Goal: Book appointment/travel/reservation

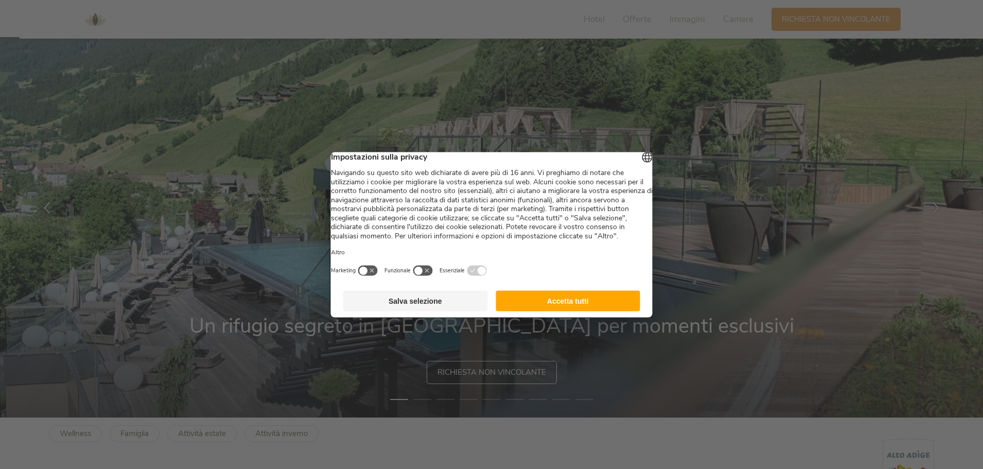
click at [559, 310] on button "Accetta tutti" at bounding box center [567, 300] width 145 height 21
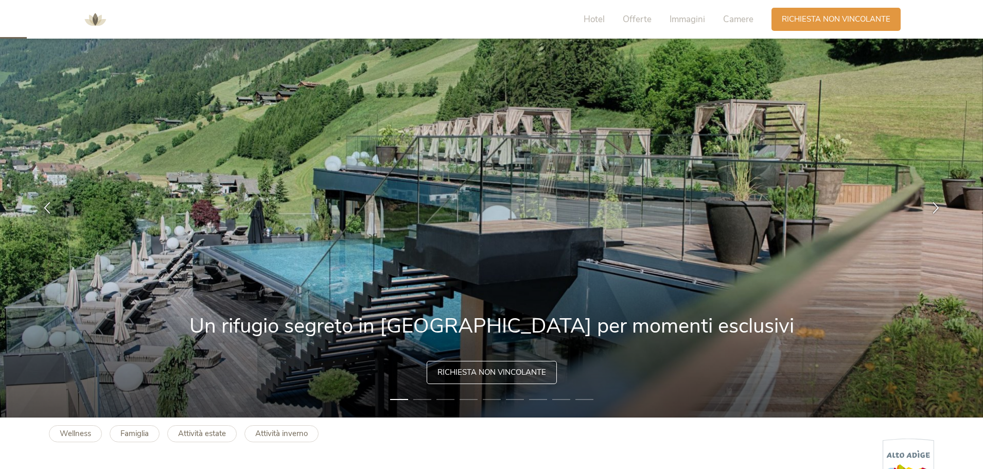
scroll to position [103, 0]
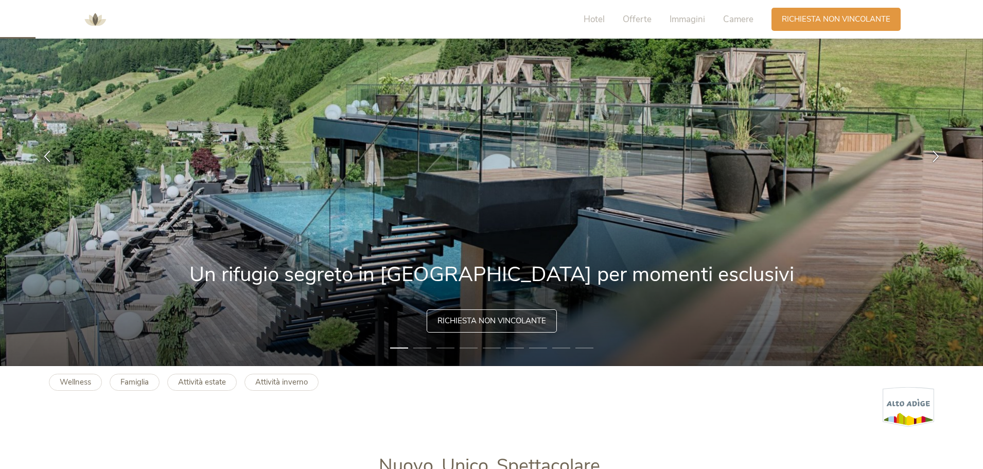
click at [842, 233] on img at bounding box center [491, 156] width 983 height 420
click at [937, 151] on icon at bounding box center [936, 155] width 12 height 12
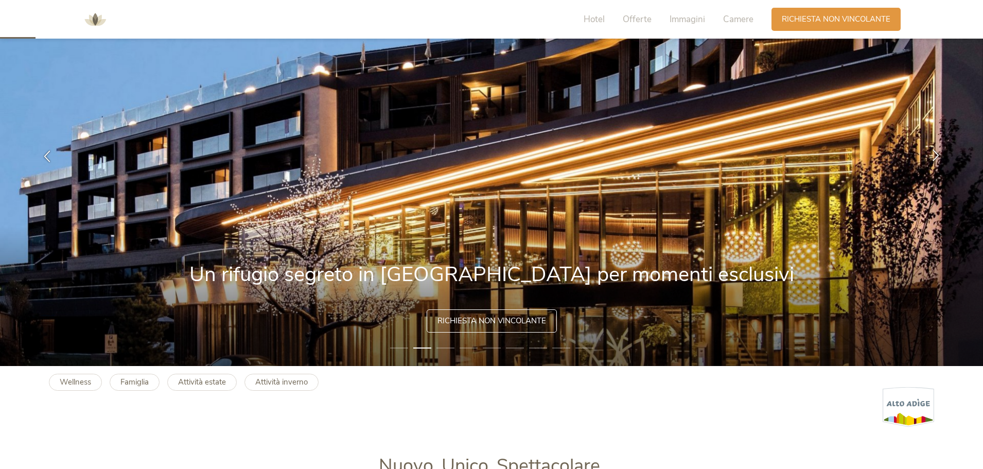
click at [937, 152] on icon at bounding box center [936, 155] width 12 height 12
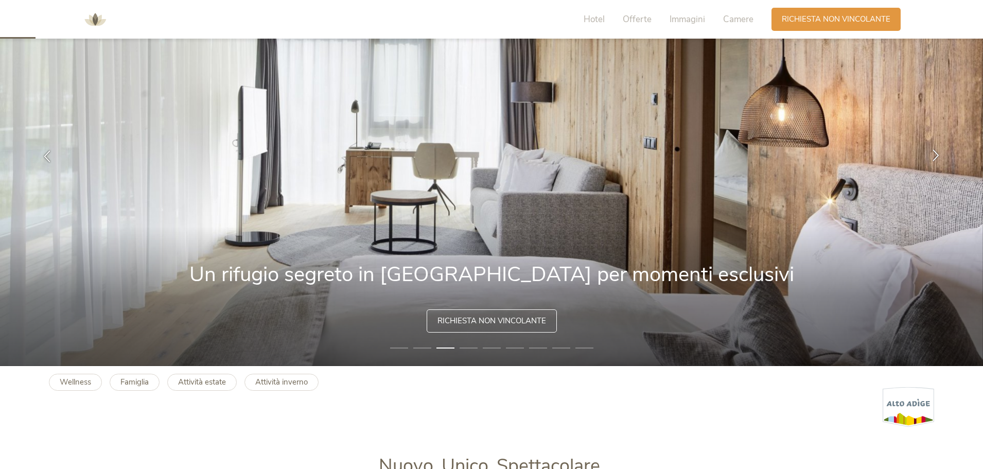
click at [937, 152] on icon at bounding box center [936, 155] width 12 height 12
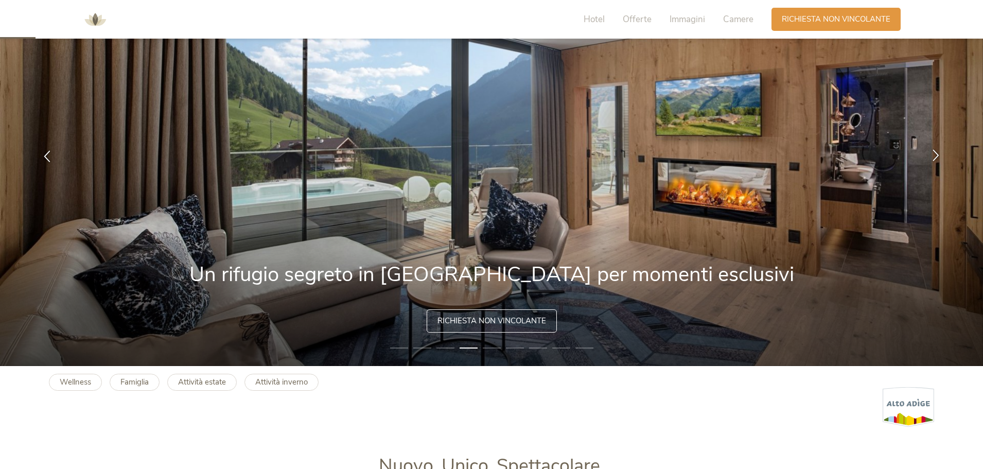
click at [937, 153] on icon at bounding box center [936, 155] width 12 height 12
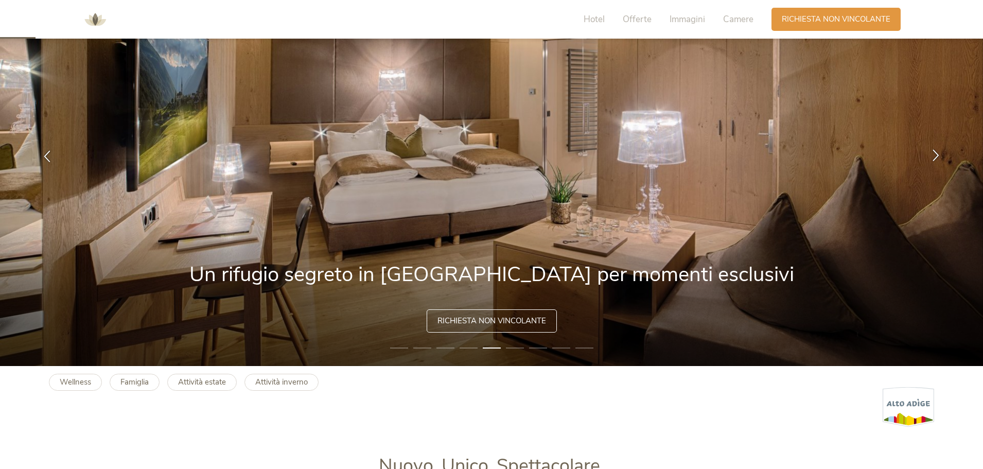
click at [937, 154] on icon at bounding box center [936, 155] width 12 height 12
click at [936, 155] on icon at bounding box center [936, 155] width 12 height 12
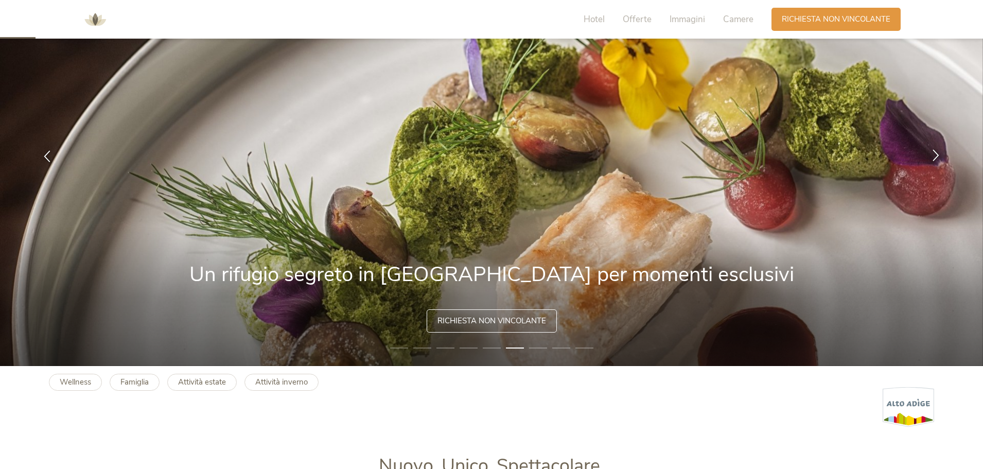
click at [936, 155] on icon at bounding box center [936, 155] width 12 height 12
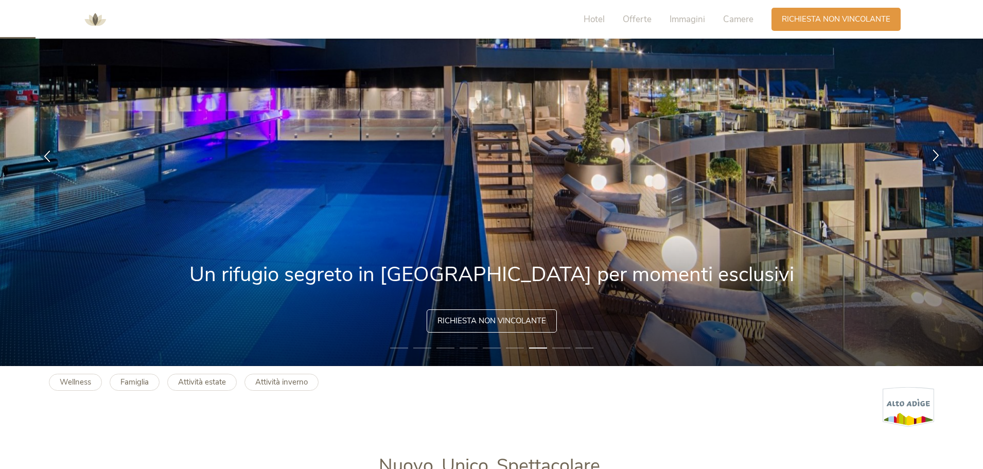
click at [936, 156] on icon at bounding box center [936, 155] width 12 height 12
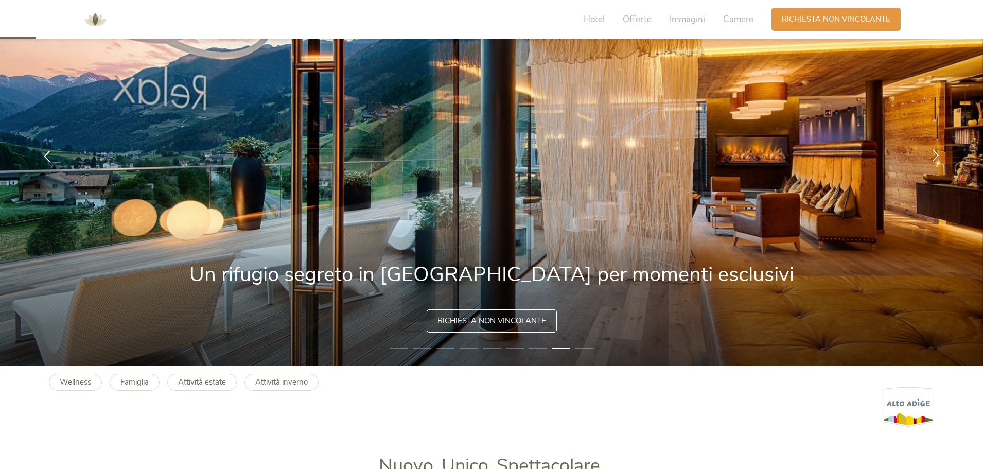
click at [936, 156] on icon at bounding box center [936, 155] width 12 height 12
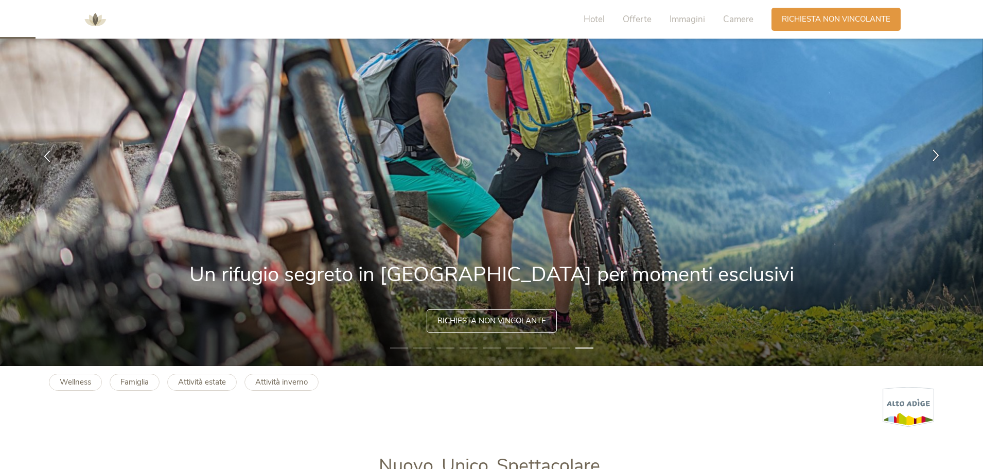
click at [934, 157] on icon at bounding box center [936, 155] width 12 height 12
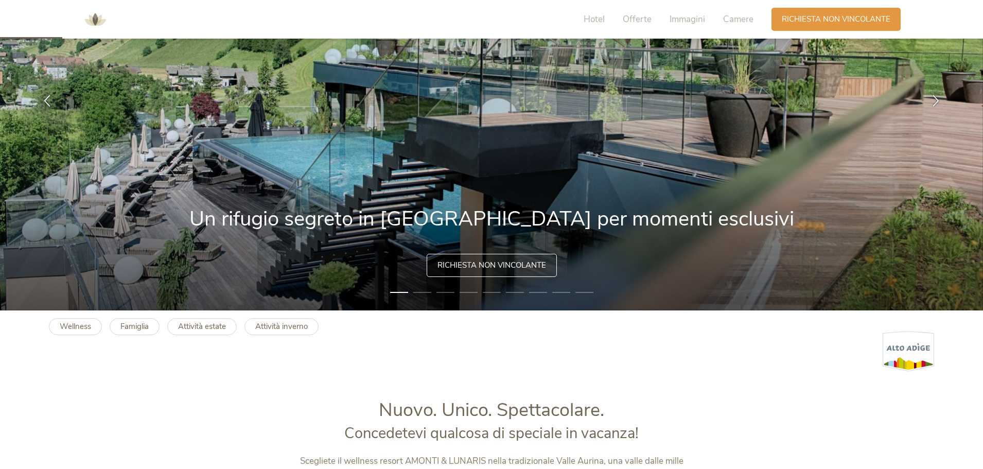
scroll to position [206, 0]
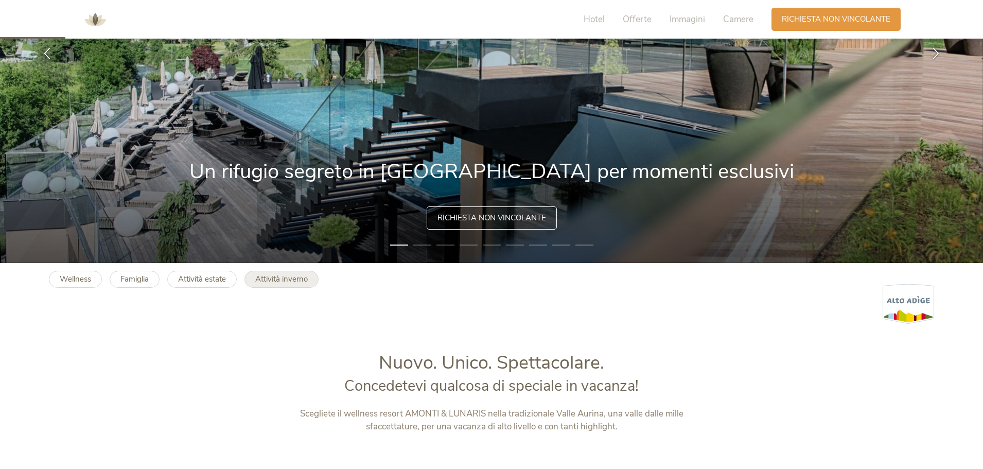
click at [273, 281] on b "Attività inverno" at bounding box center [281, 279] width 52 height 10
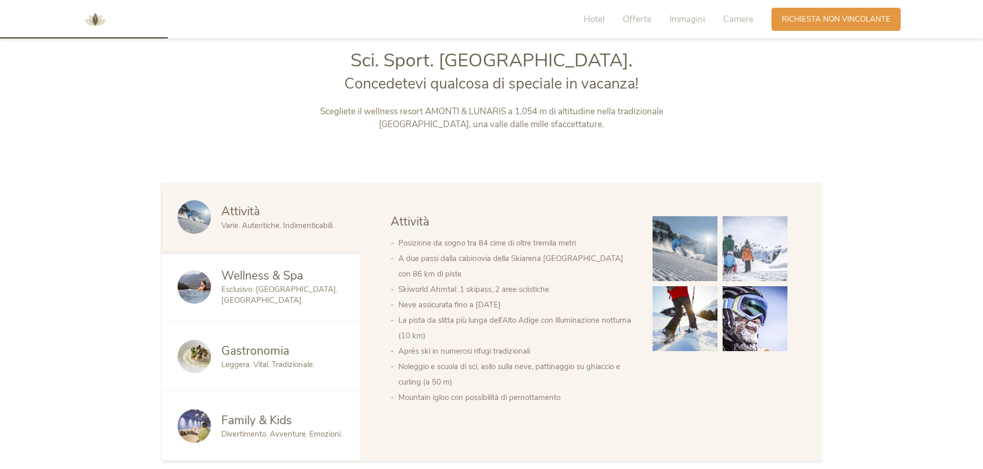
scroll to position [514, 0]
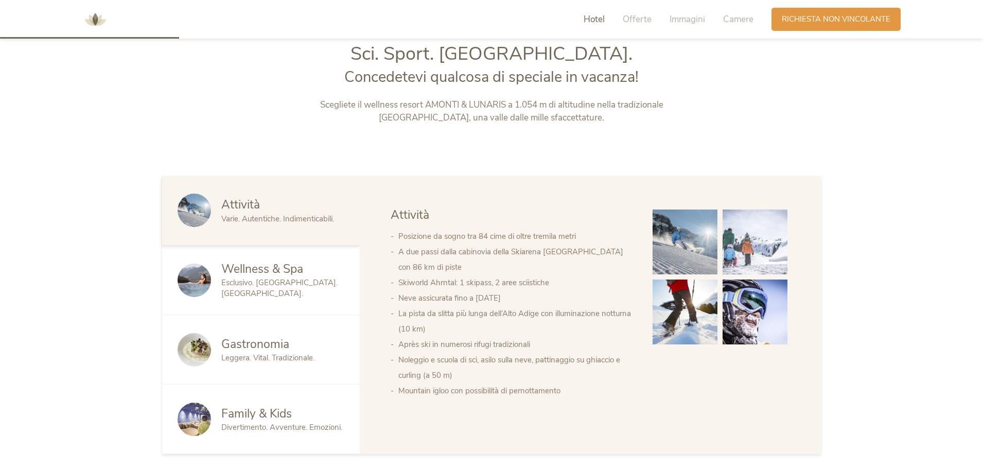
click at [285, 274] on span "Wellness & Spa" at bounding box center [262, 269] width 82 height 16
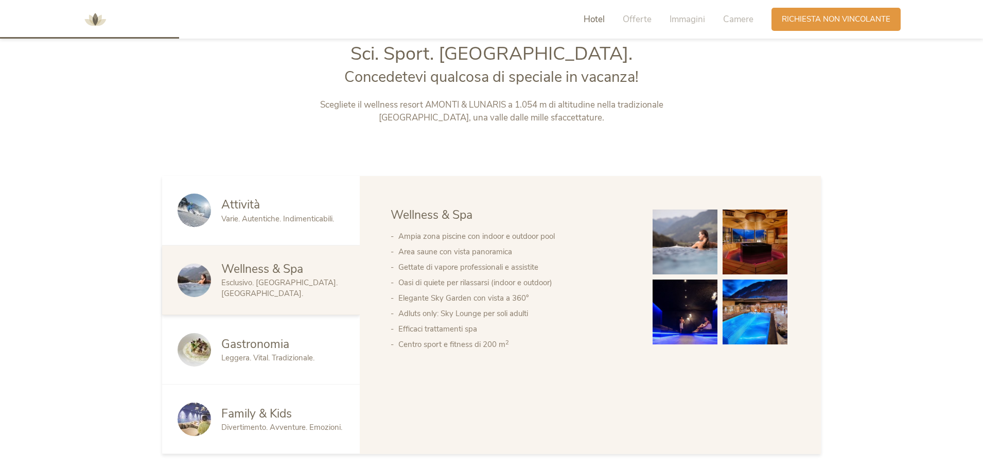
click at [276, 341] on span "Gastronomia" at bounding box center [255, 344] width 68 height 16
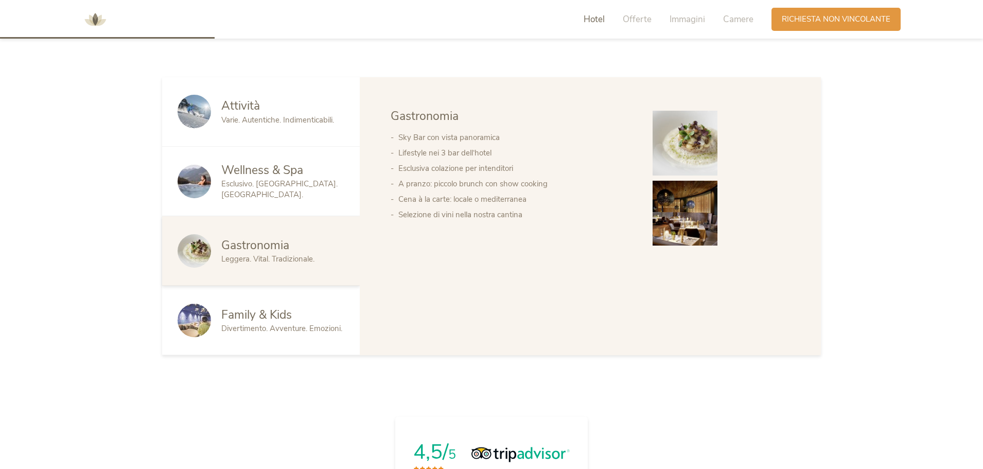
scroll to position [617, 0]
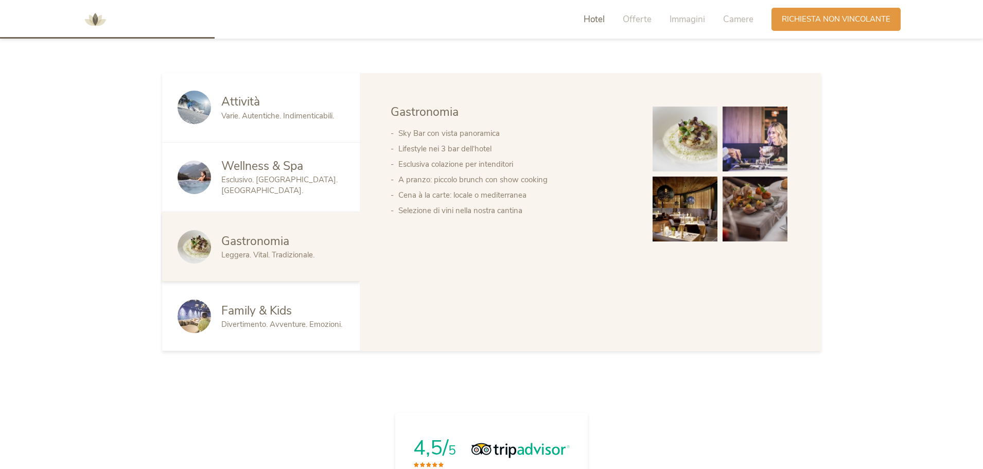
click at [265, 298] on div "Family & Kids Divertimento. Avventure. Emozioni." at bounding box center [261, 315] width 198 height 69
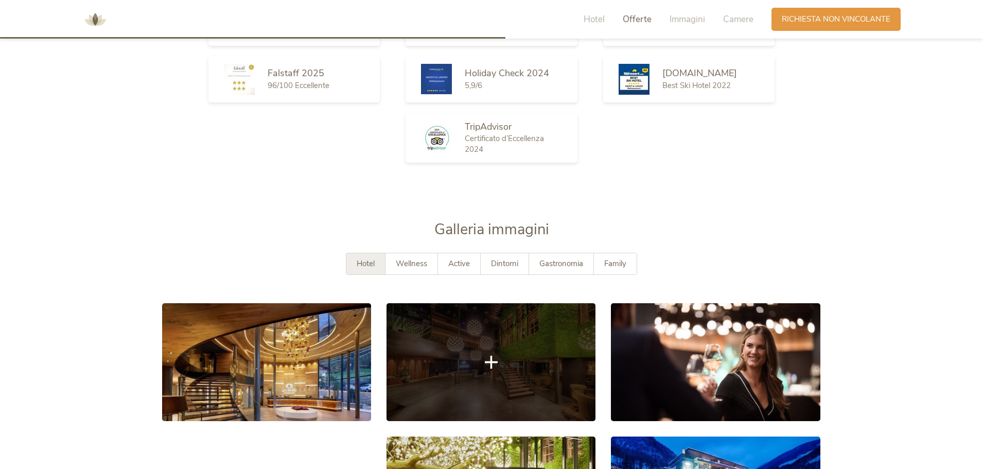
scroll to position [1646, 0]
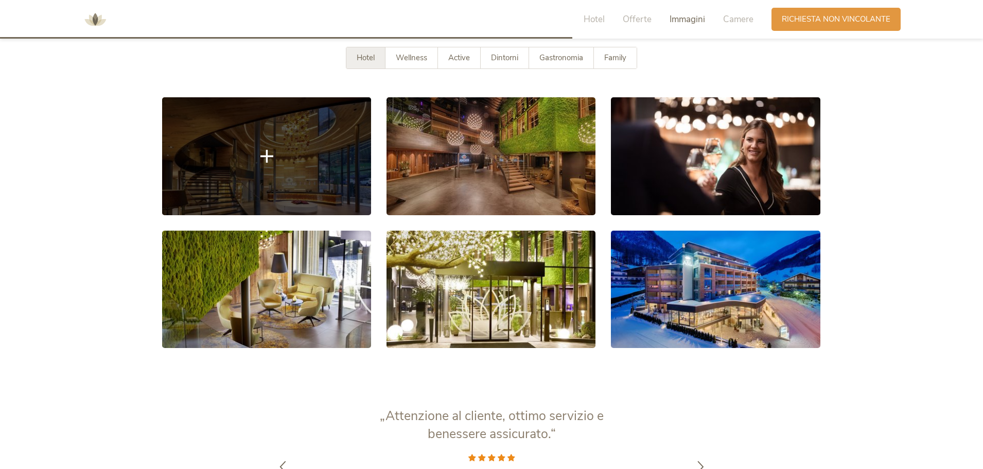
click at [345, 184] on link at bounding box center [266, 155] width 209 height 117
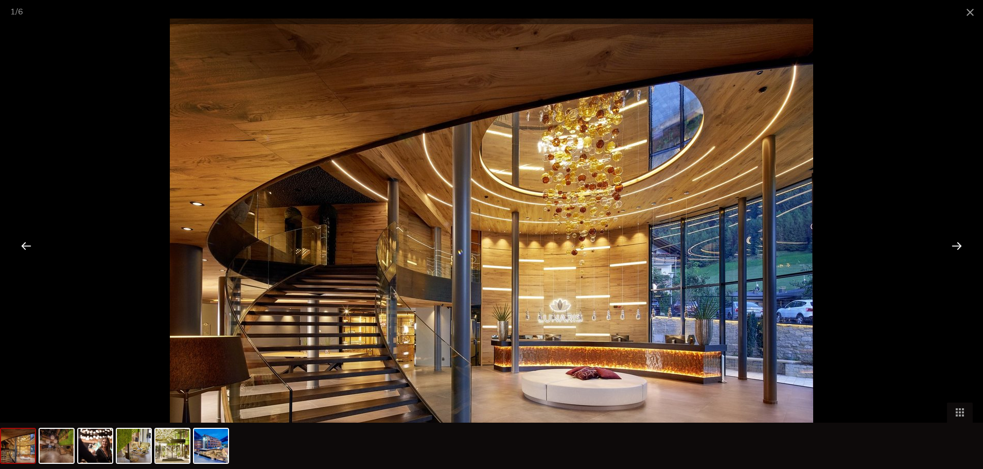
scroll to position [1698, 0]
click at [955, 245] on div at bounding box center [956, 245] width 32 height 32
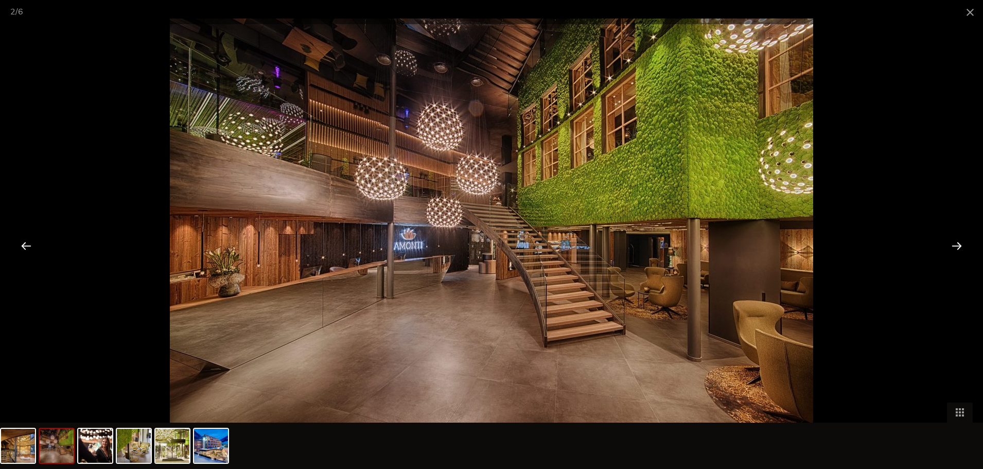
click at [955, 245] on div at bounding box center [956, 245] width 32 height 32
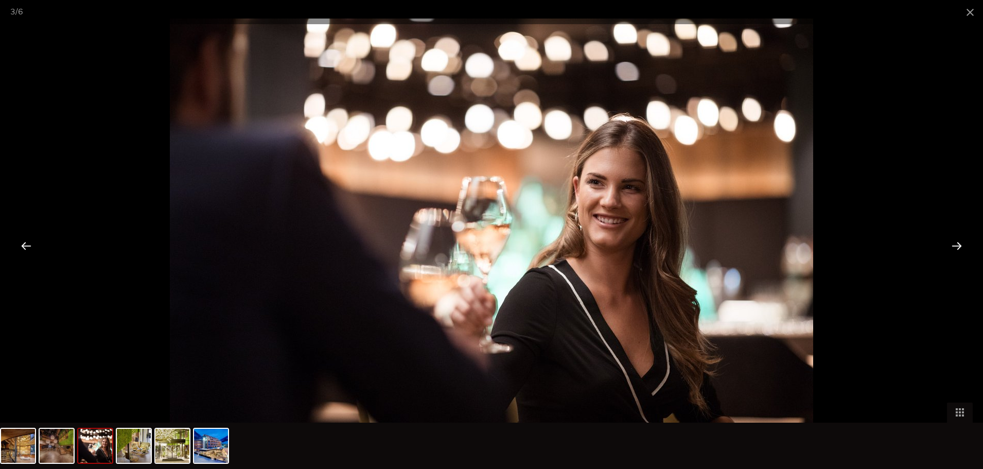
click at [955, 245] on div at bounding box center [956, 245] width 32 height 32
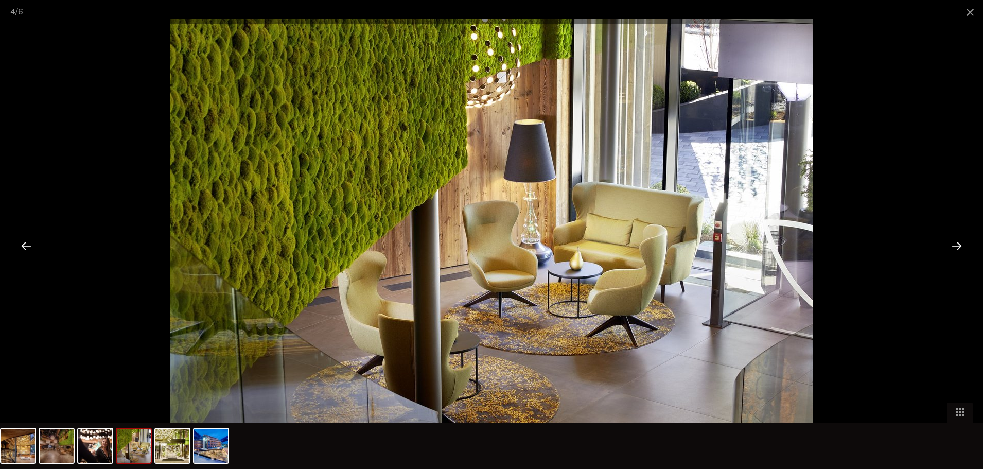
click at [955, 245] on div at bounding box center [956, 245] width 32 height 32
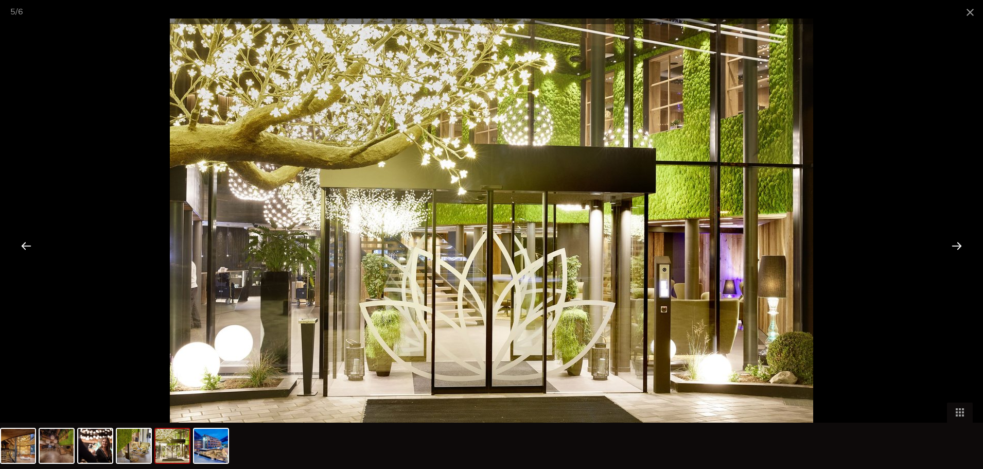
click at [955, 245] on div at bounding box center [956, 245] width 32 height 32
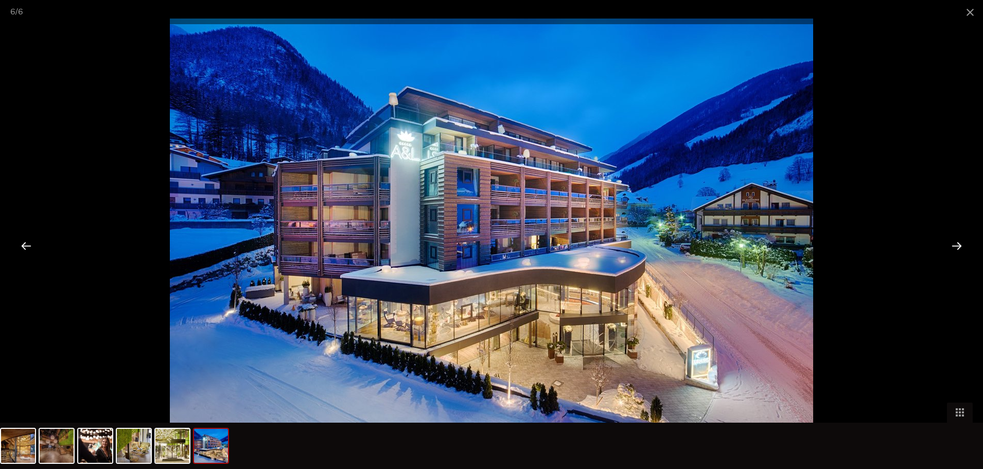
click at [955, 245] on div at bounding box center [956, 245] width 32 height 32
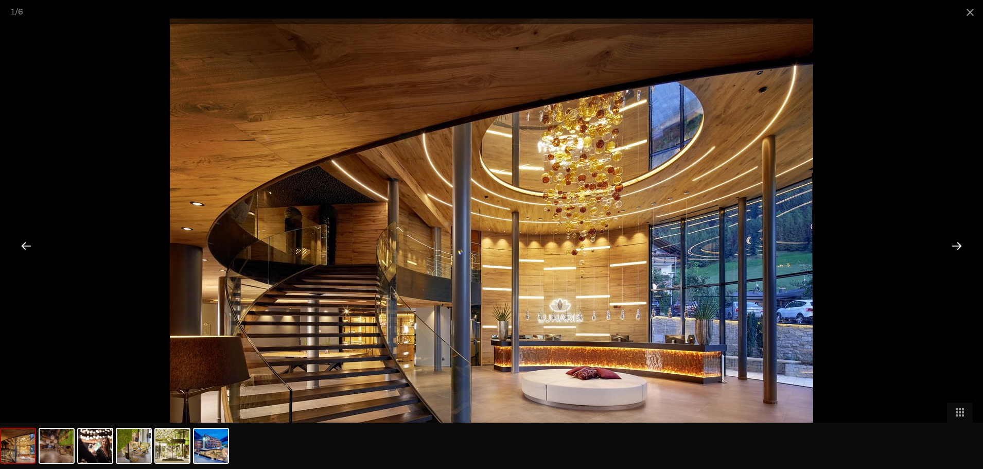
click at [955, 245] on div at bounding box center [956, 245] width 32 height 32
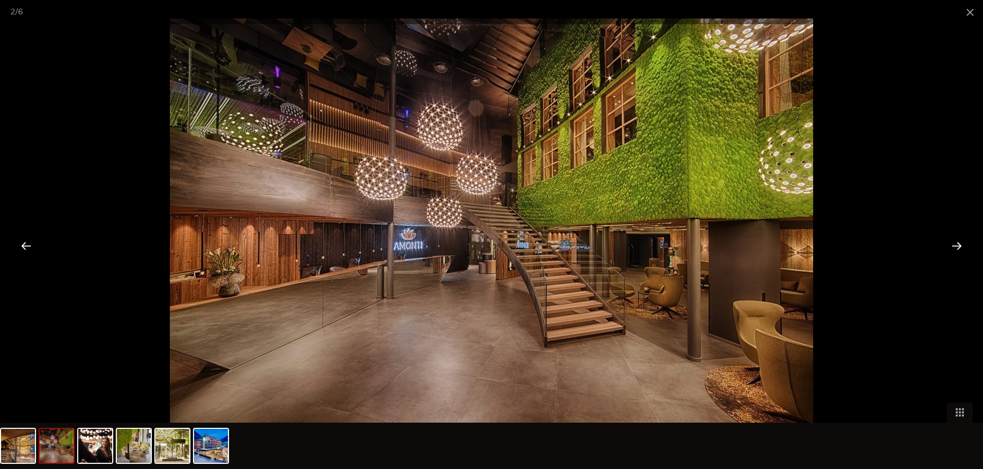
click at [955, 245] on div at bounding box center [956, 245] width 32 height 32
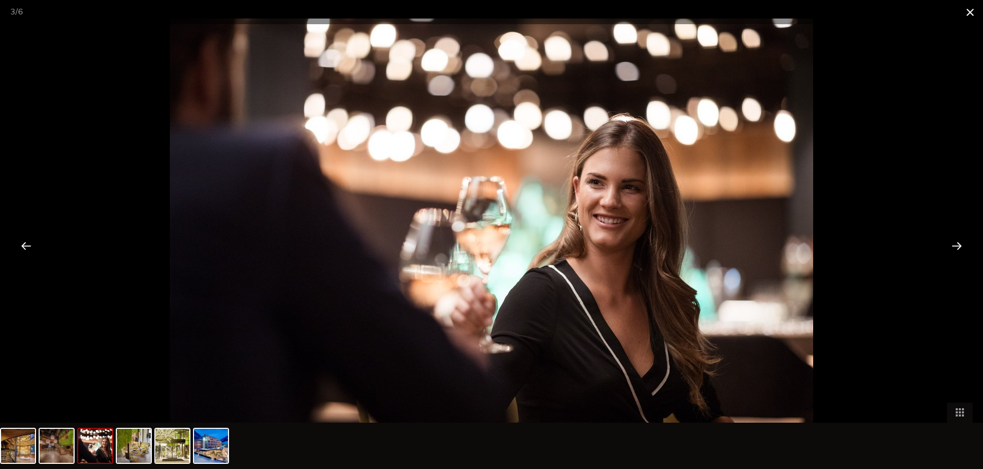
click at [973, 12] on span at bounding box center [970, 12] width 26 height 24
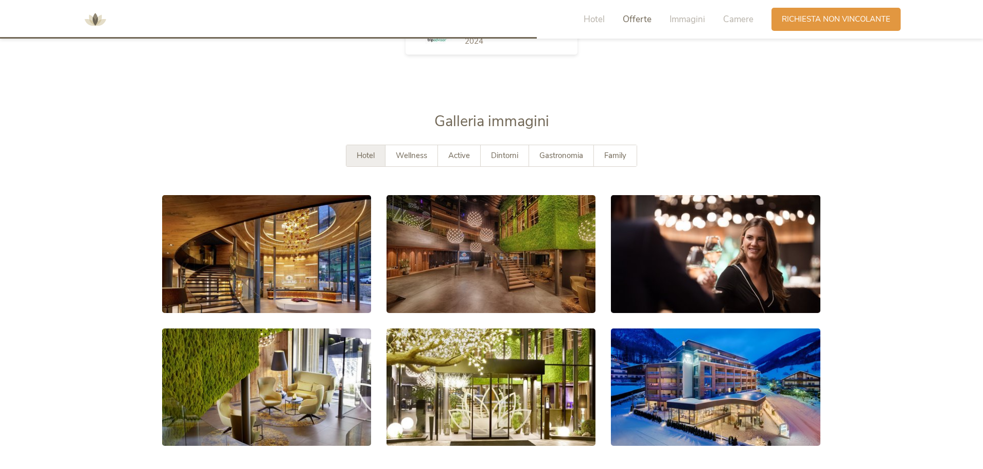
scroll to position [1543, 0]
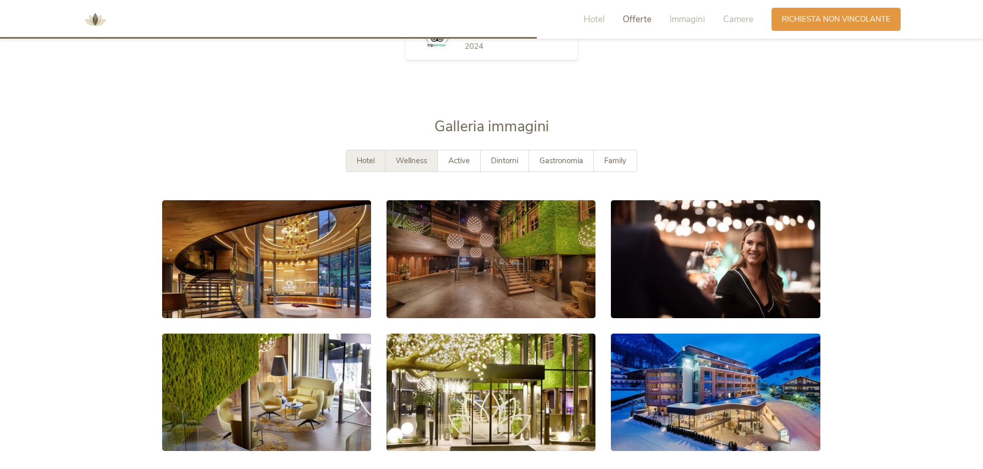
click at [400, 161] on span "Wellness" at bounding box center [411, 160] width 31 height 10
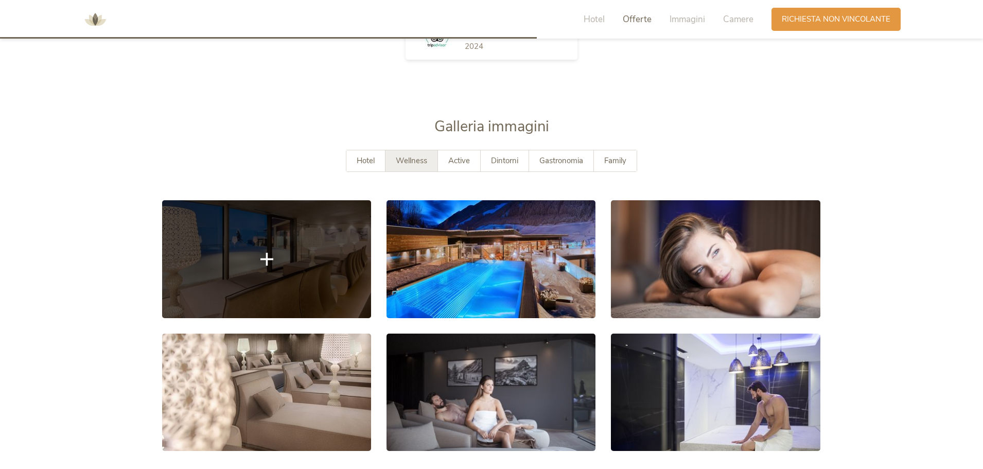
click at [288, 254] on link at bounding box center [266, 258] width 209 height 117
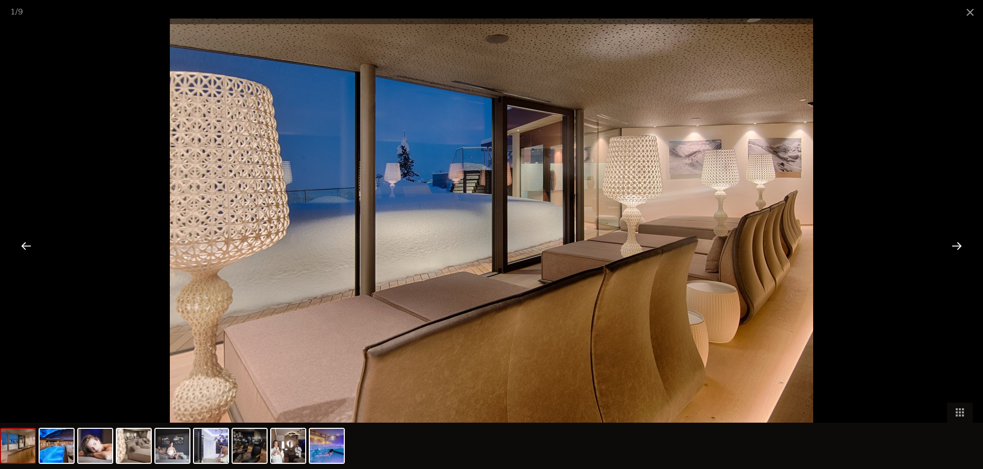
click at [957, 249] on div at bounding box center [956, 245] width 32 height 32
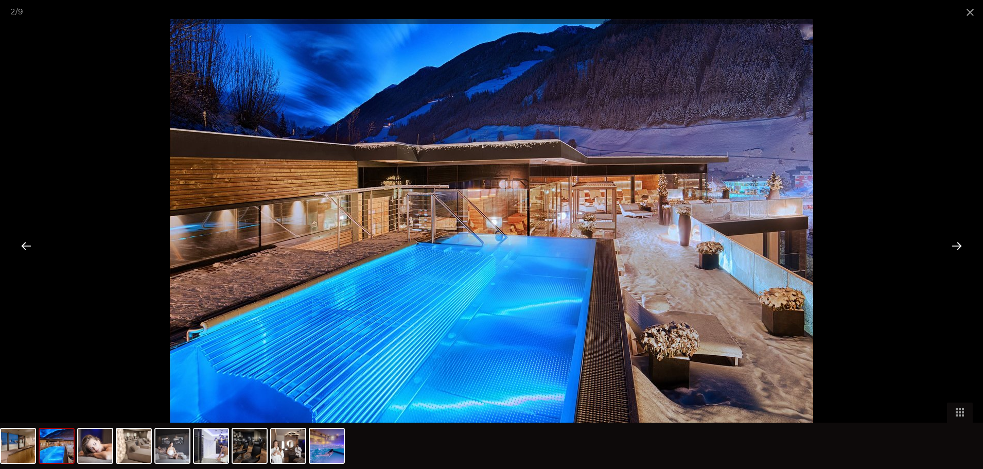
click at [956, 248] on div at bounding box center [956, 245] width 32 height 32
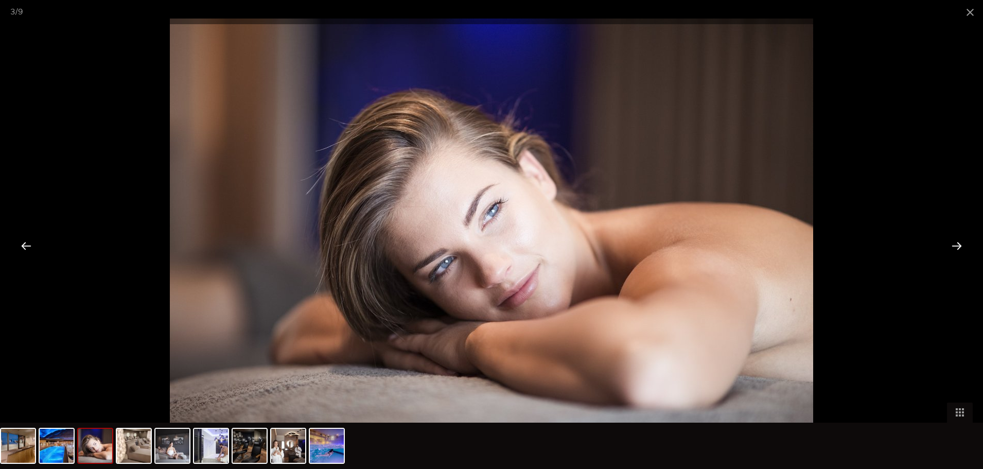
click at [956, 248] on div at bounding box center [956, 245] width 32 height 32
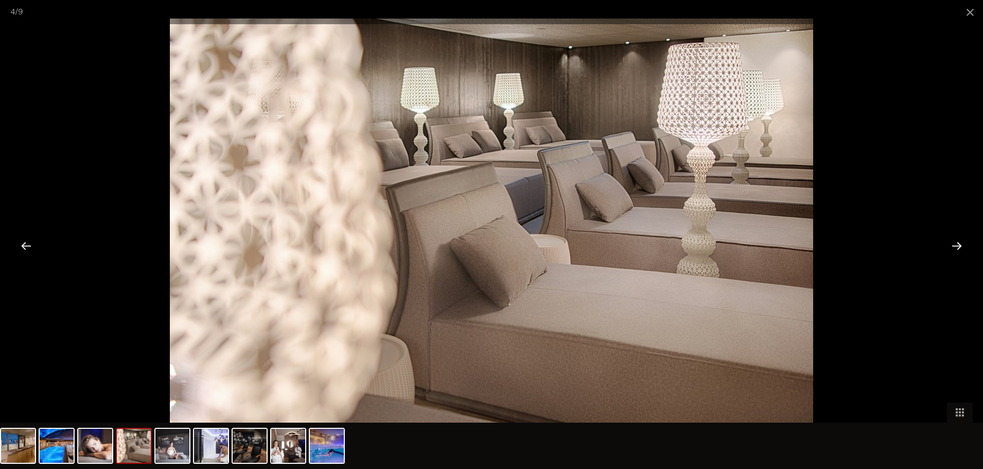
click at [956, 248] on div at bounding box center [956, 245] width 32 height 32
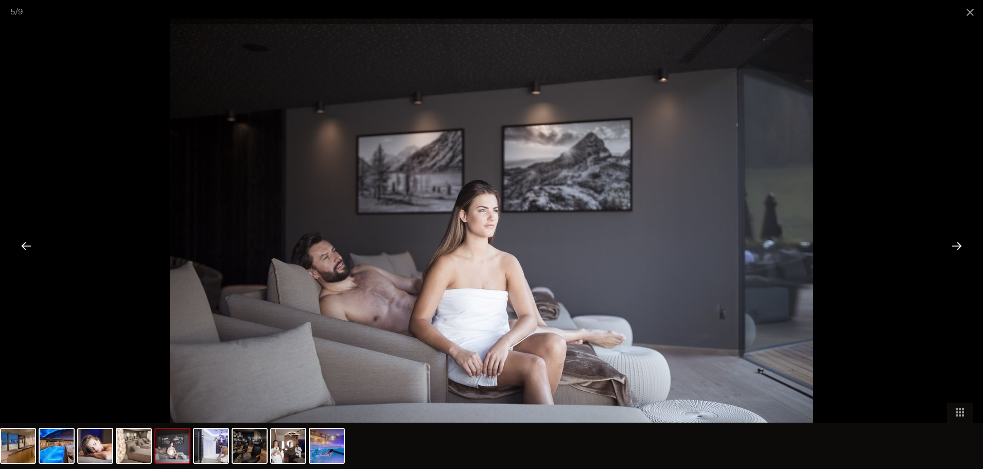
click at [956, 248] on div at bounding box center [956, 245] width 32 height 32
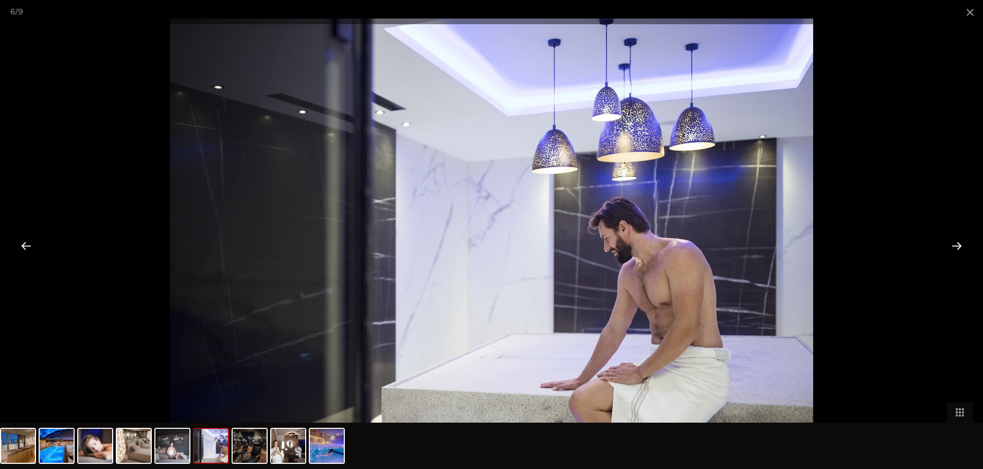
click at [956, 248] on div at bounding box center [956, 245] width 32 height 32
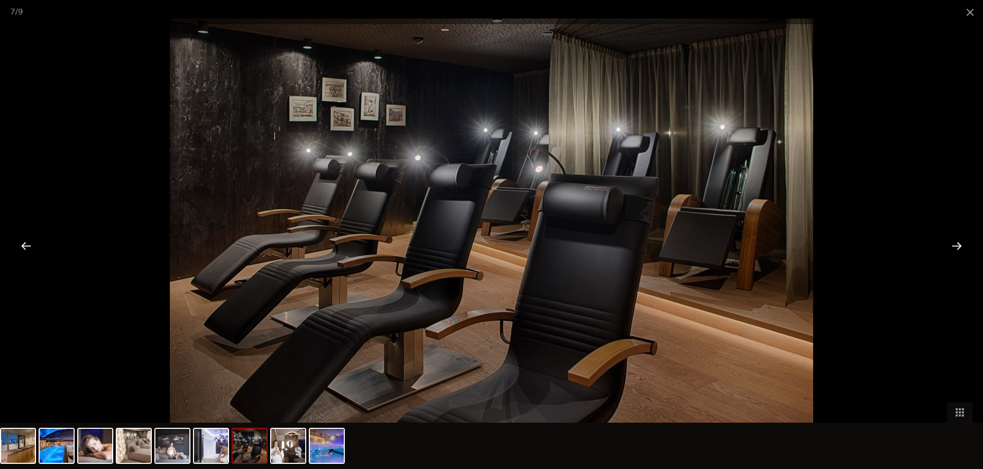
click at [956, 248] on div at bounding box center [956, 245] width 32 height 32
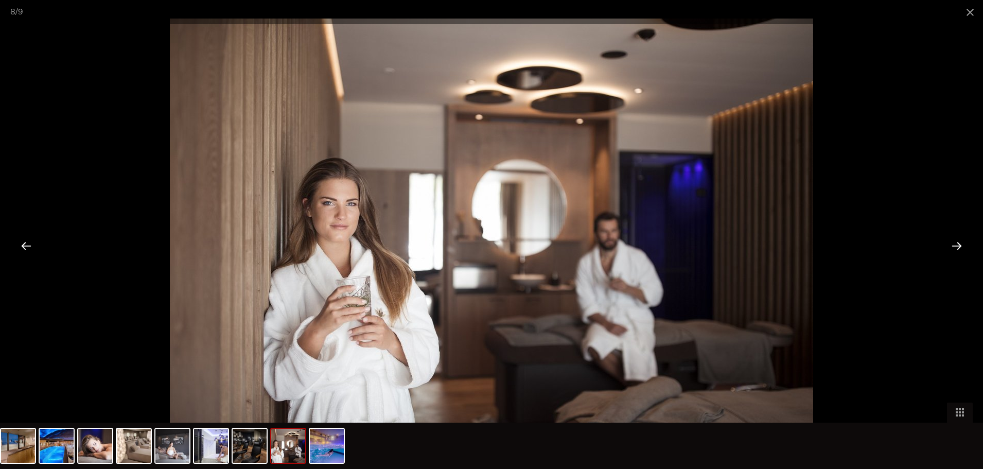
click at [956, 248] on div at bounding box center [956, 245] width 32 height 32
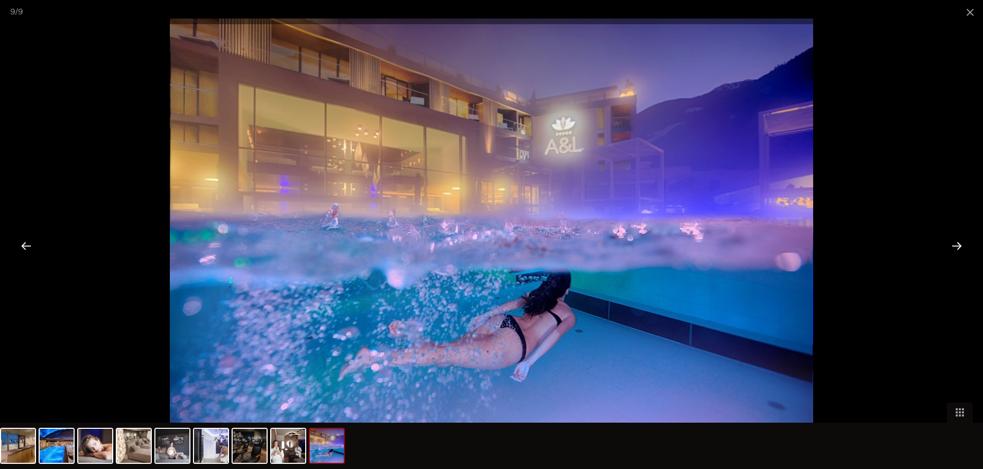
click at [956, 248] on div at bounding box center [956, 245] width 32 height 32
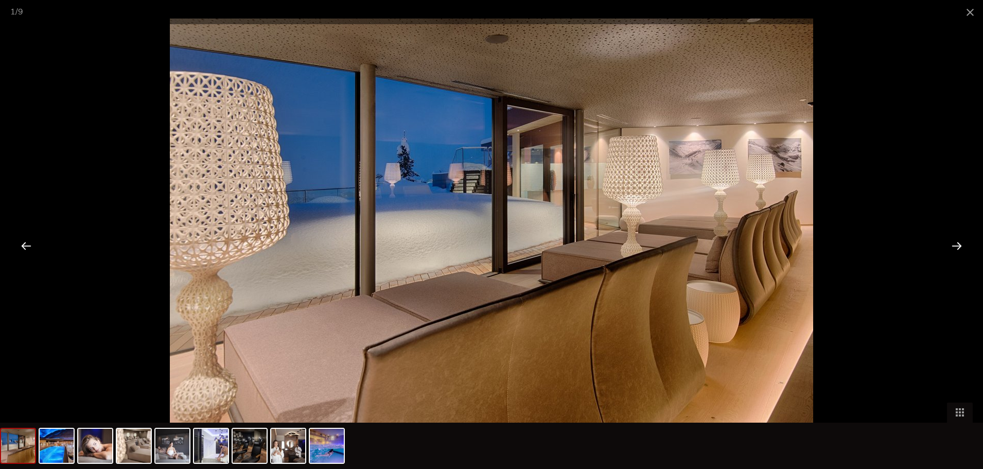
drag, startPoint x: 971, startPoint y: 11, endPoint x: 947, endPoint y: 55, distance: 49.3
click at [971, 12] on span at bounding box center [970, 12] width 26 height 24
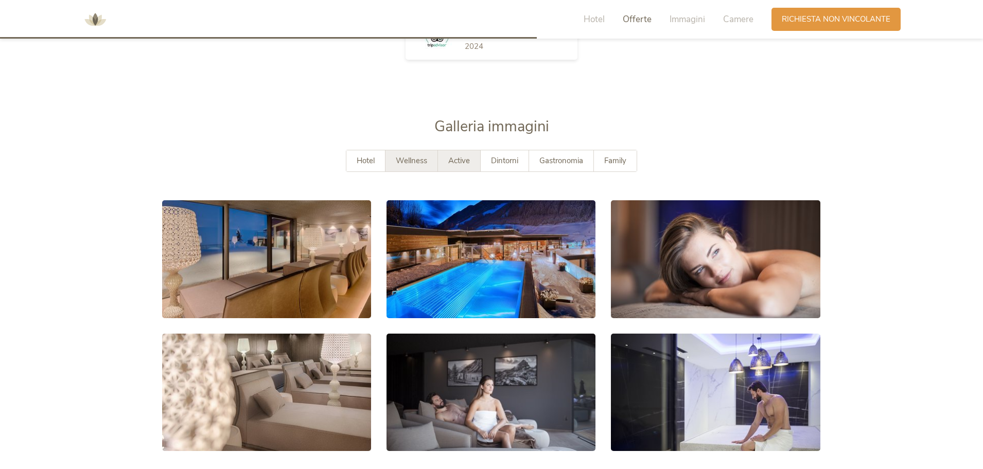
click at [473, 162] on div "Active" at bounding box center [459, 160] width 43 height 21
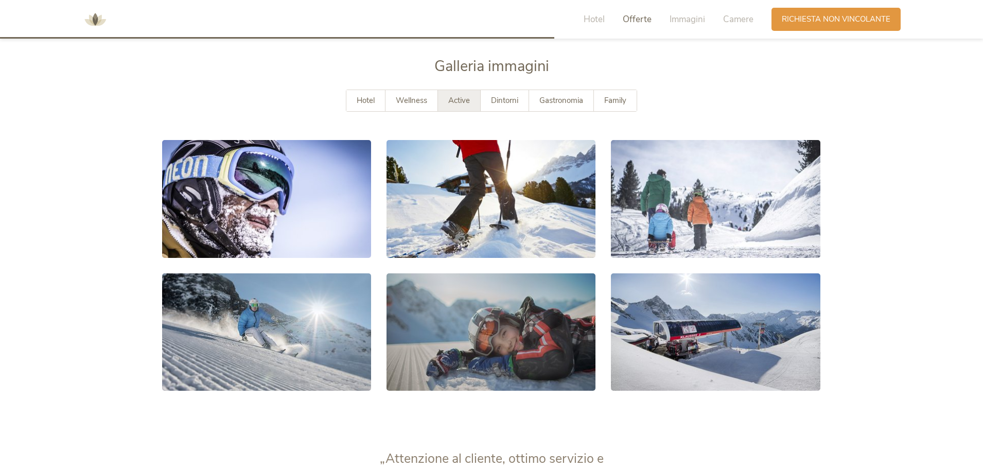
scroll to position [1595, 0]
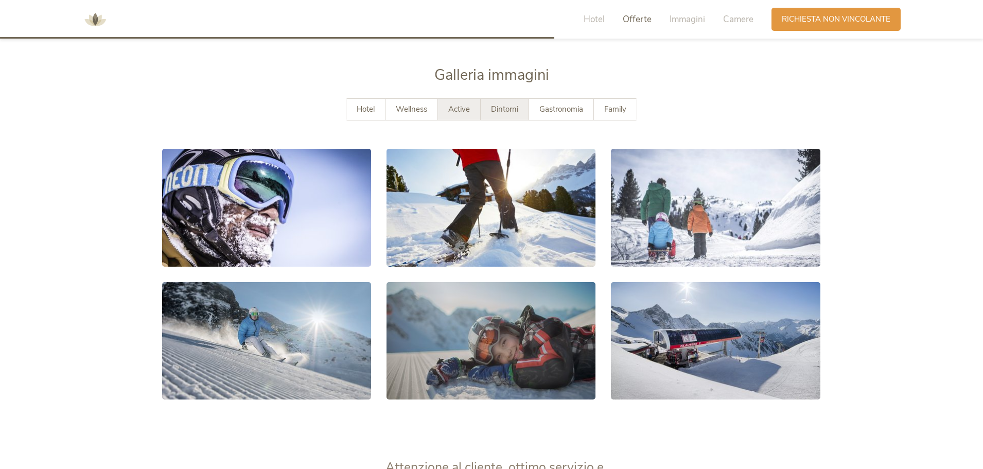
click at [496, 106] on span "Dintorni" at bounding box center [504, 109] width 27 height 10
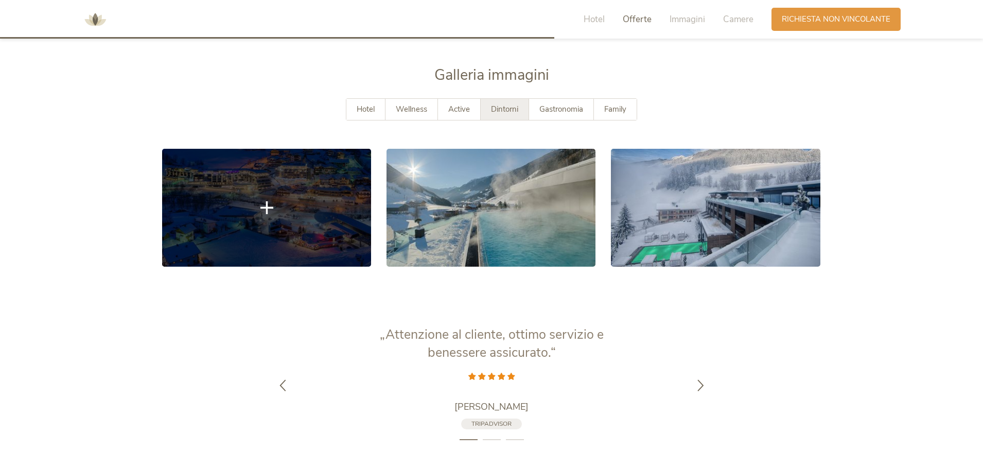
click at [297, 229] on link at bounding box center [266, 207] width 209 height 117
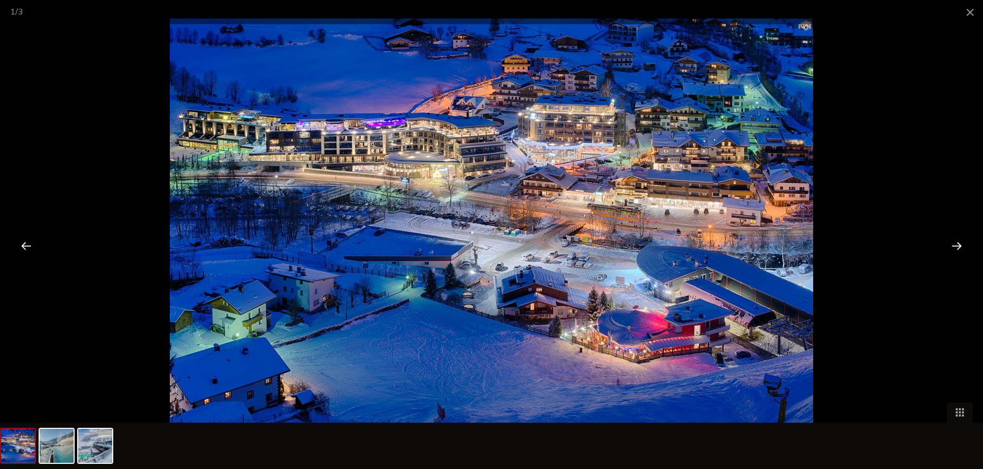
click at [954, 245] on div at bounding box center [956, 245] width 32 height 32
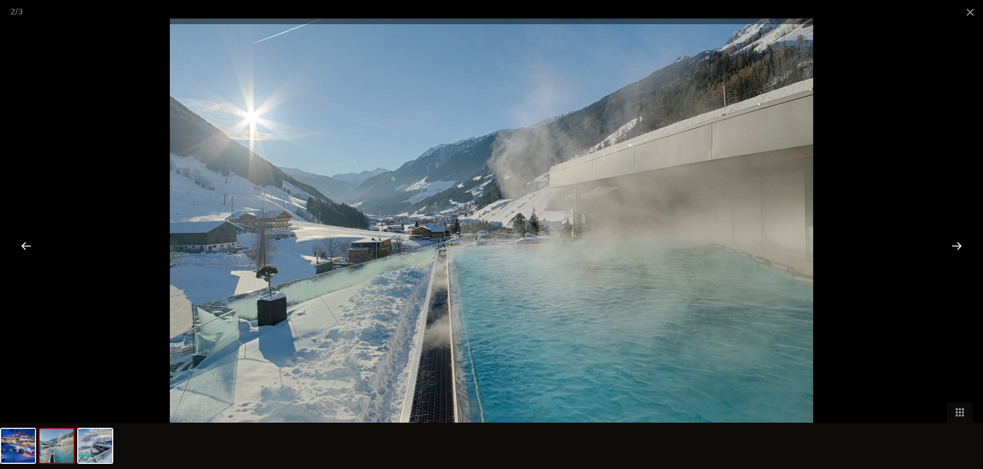
click at [954, 245] on div at bounding box center [956, 245] width 32 height 32
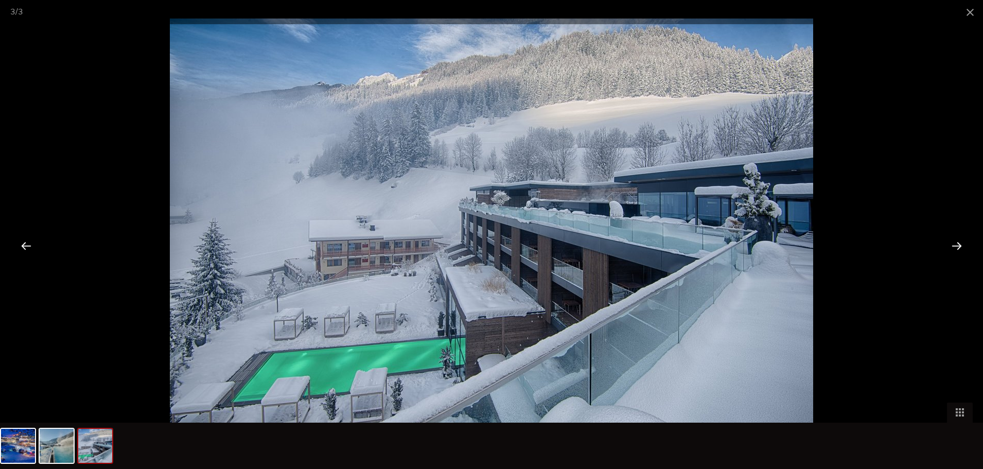
click at [954, 245] on div at bounding box center [956, 245] width 32 height 32
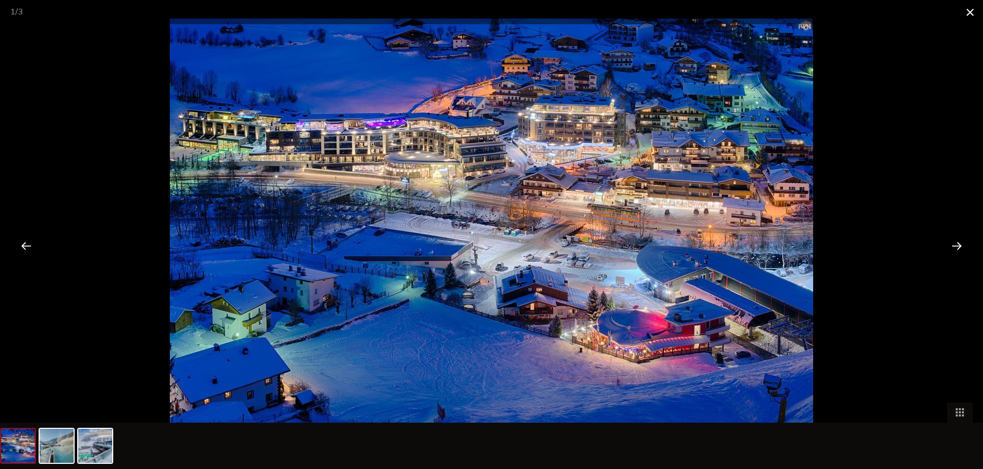
click at [965, 16] on span at bounding box center [970, 12] width 26 height 24
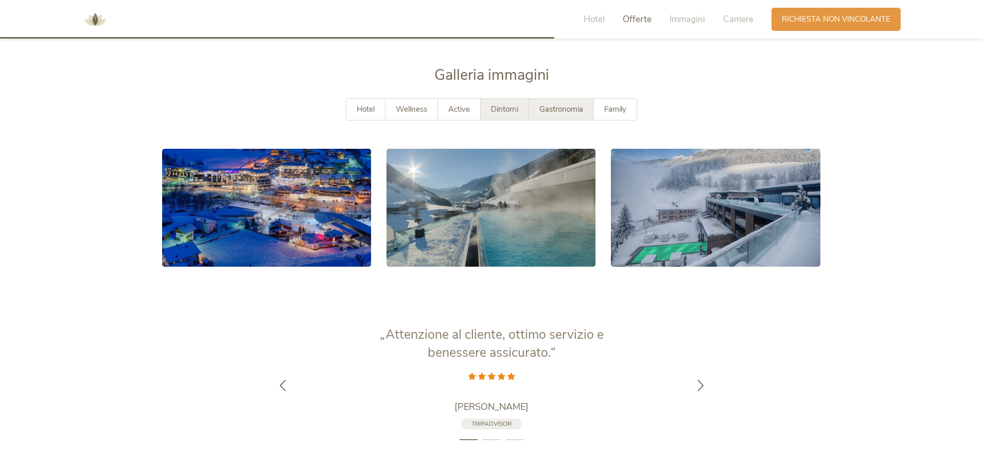
click at [544, 105] on span "Gastronomia" at bounding box center [561, 109] width 44 height 10
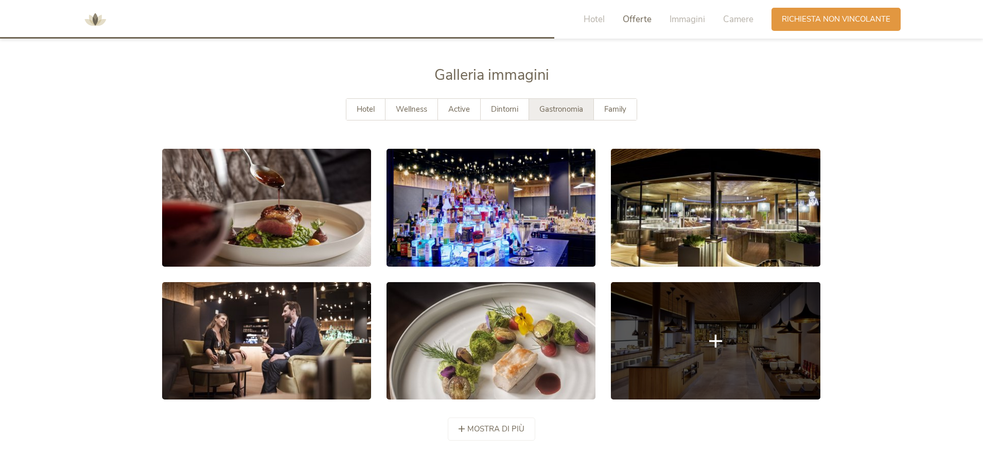
click at [656, 348] on link at bounding box center [715, 340] width 209 height 117
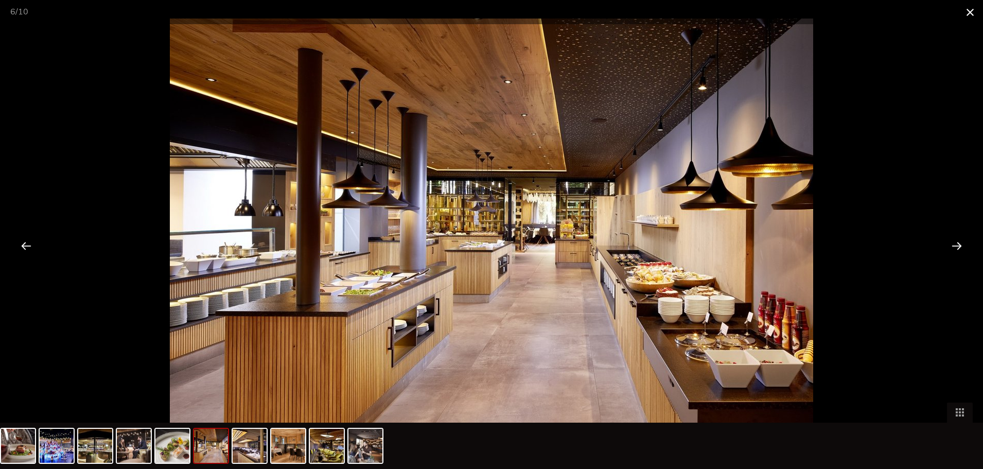
click at [964, 17] on span at bounding box center [970, 12] width 26 height 24
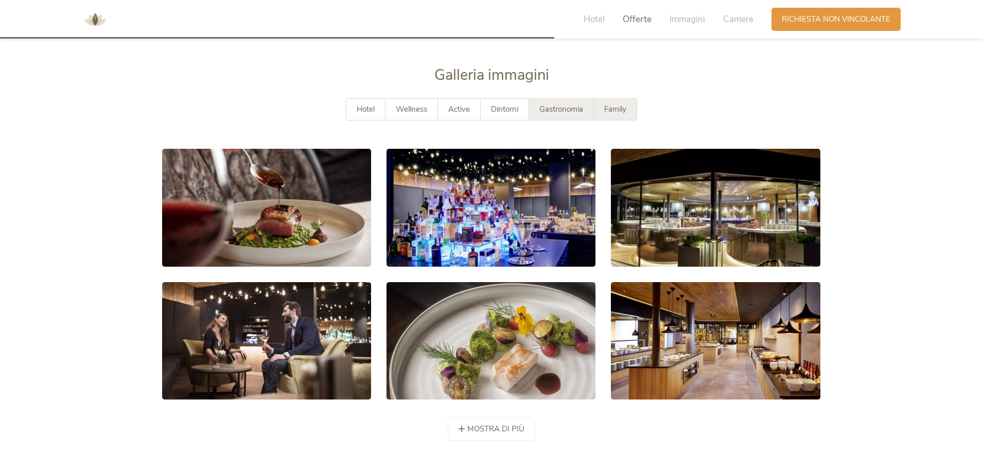
click at [609, 113] on span "Family" at bounding box center [615, 109] width 22 height 10
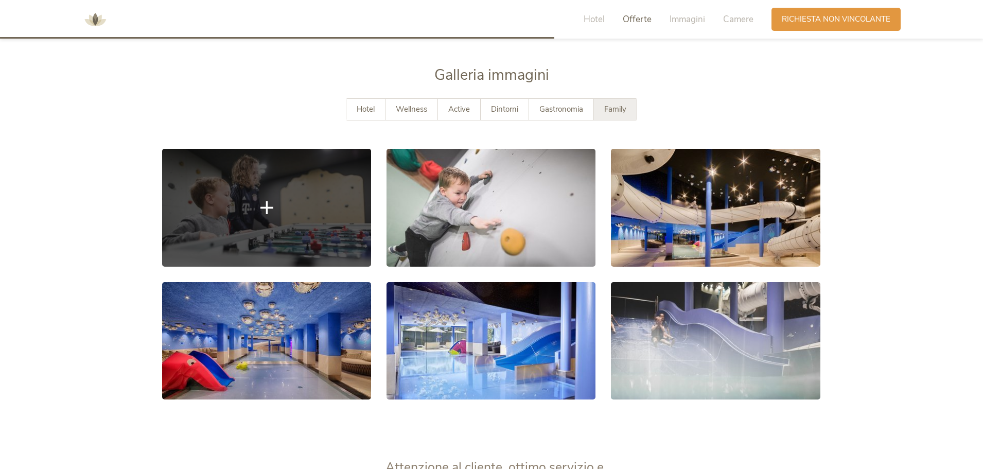
click at [208, 202] on link at bounding box center [266, 207] width 209 height 117
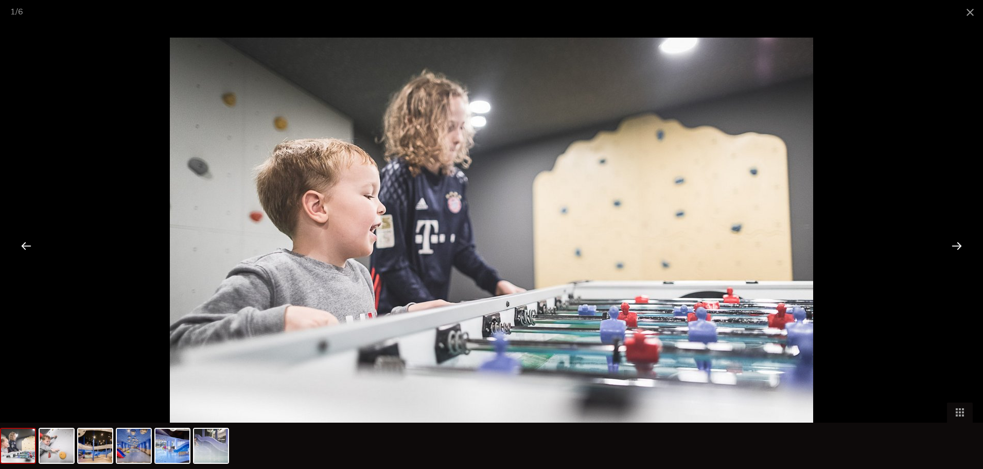
click at [952, 241] on div at bounding box center [956, 245] width 32 height 32
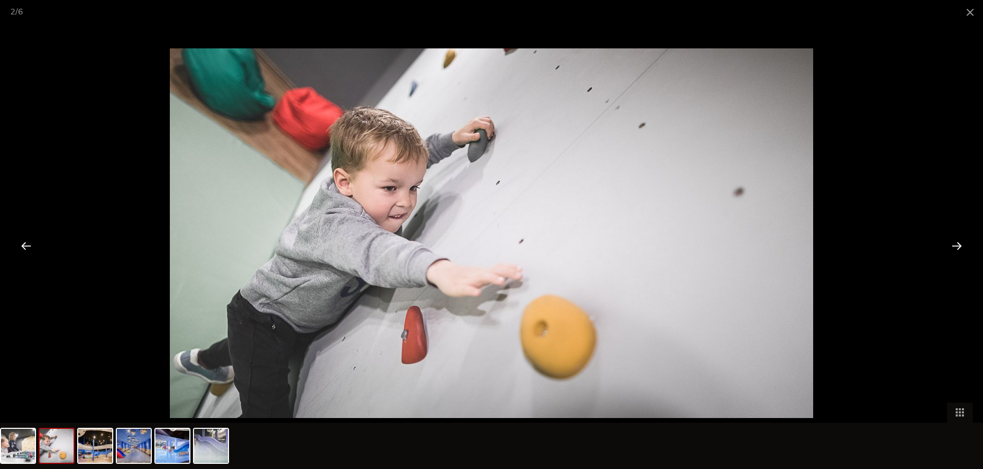
click at [952, 241] on div at bounding box center [956, 245] width 32 height 32
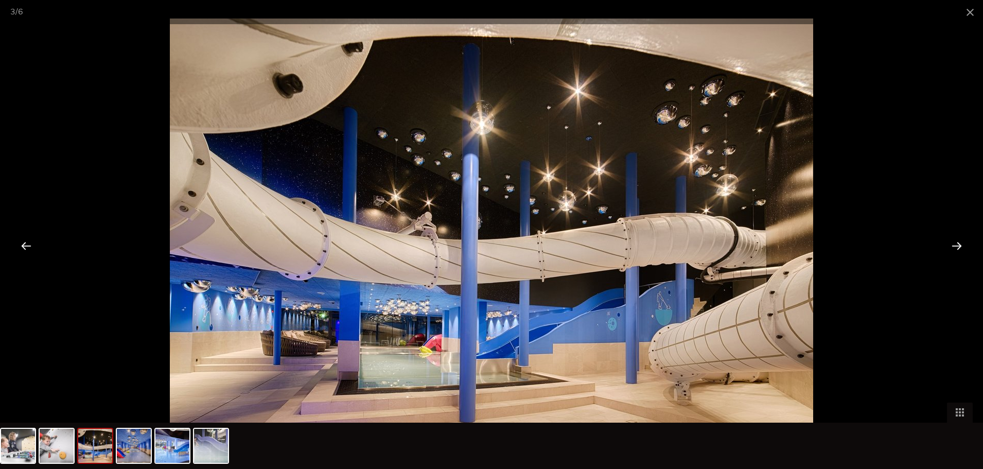
click at [952, 241] on div at bounding box center [956, 245] width 32 height 32
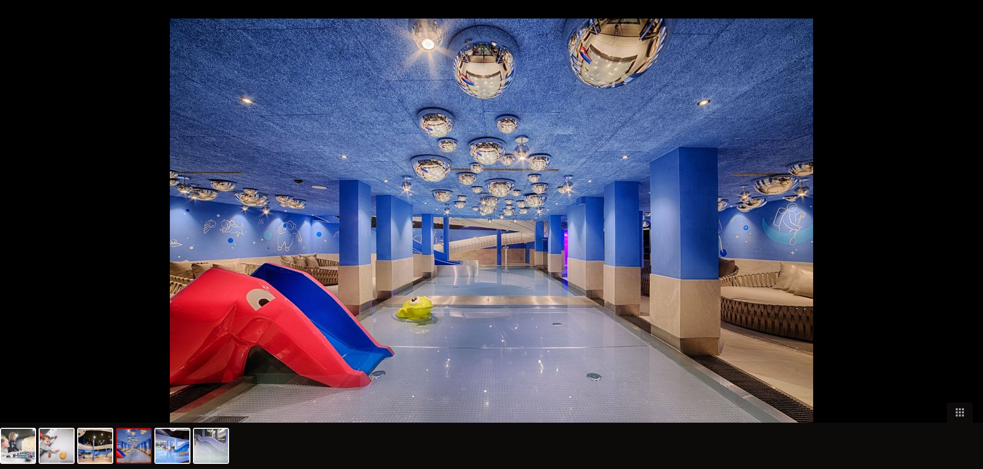
click at [952, 241] on div at bounding box center [962, 245] width 32 height 32
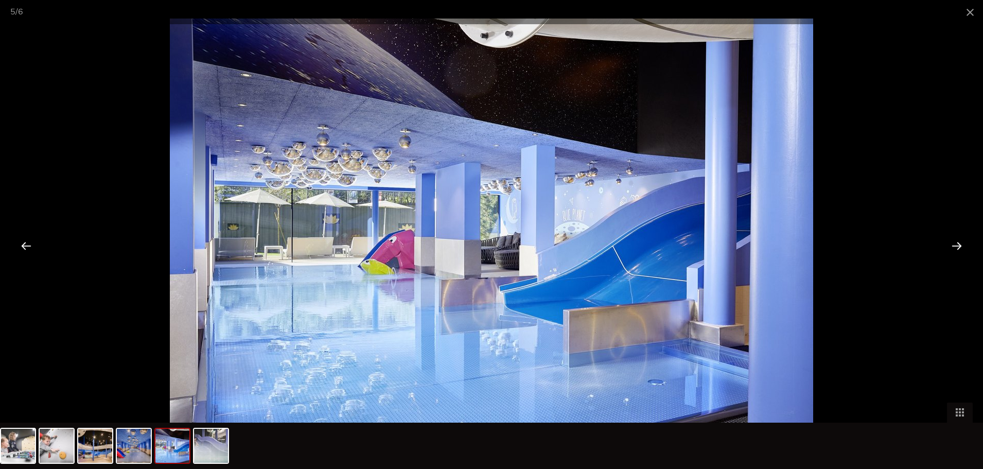
click at [952, 241] on div at bounding box center [956, 245] width 32 height 32
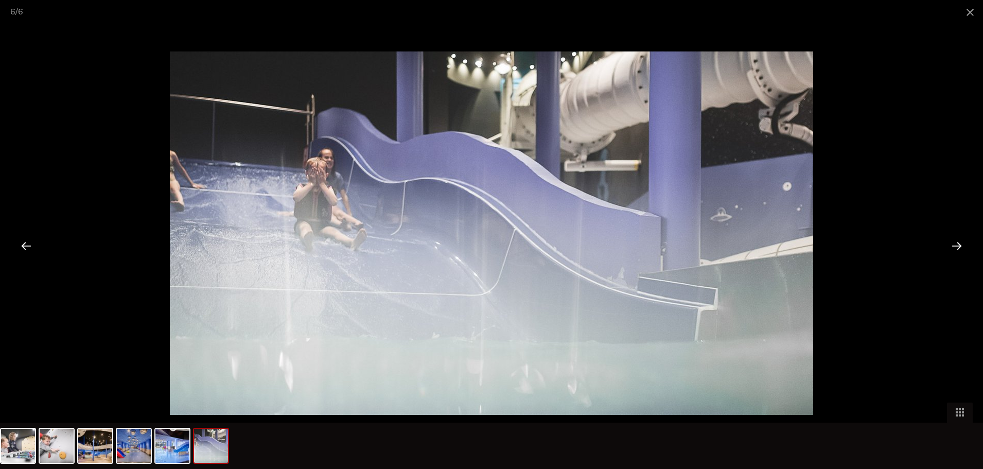
click at [952, 241] on div at bounding box center [956, 245] width 32 height 32
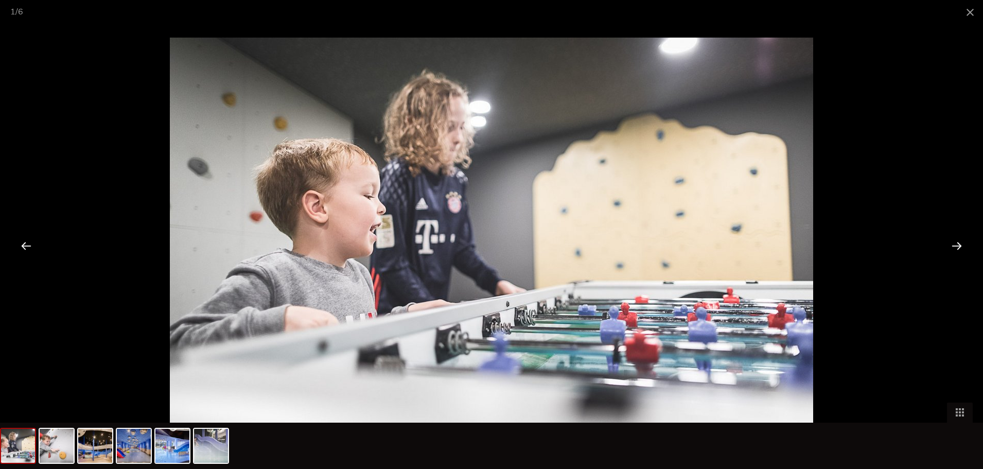
click at [952, 241] on div at bounding box center [956, 245] width 32 height 32
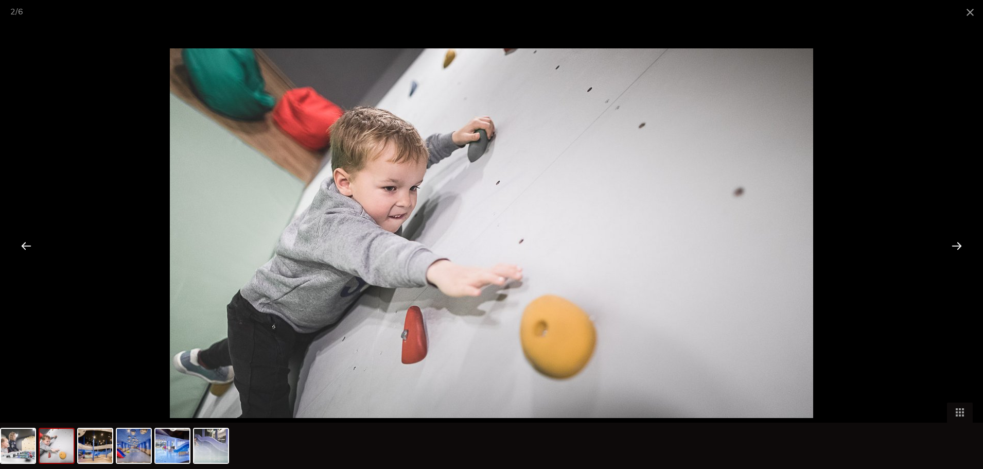
drag, startPoint x: 963, startPoint y: 12, endPoint x: 922, endPoint y: 65, distance: 66.8
click at [963, 13] on span at bounding box center [970, 12] width 26 height 24
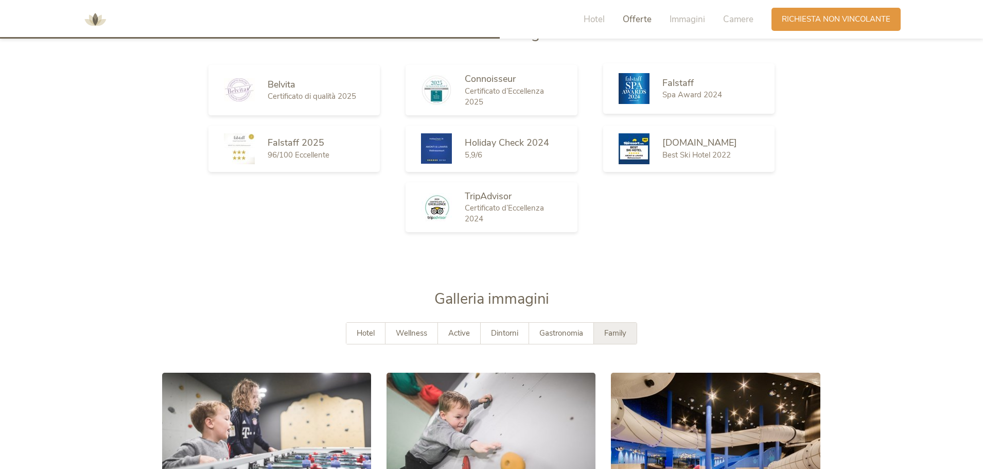
scroll to position [1338, 0]
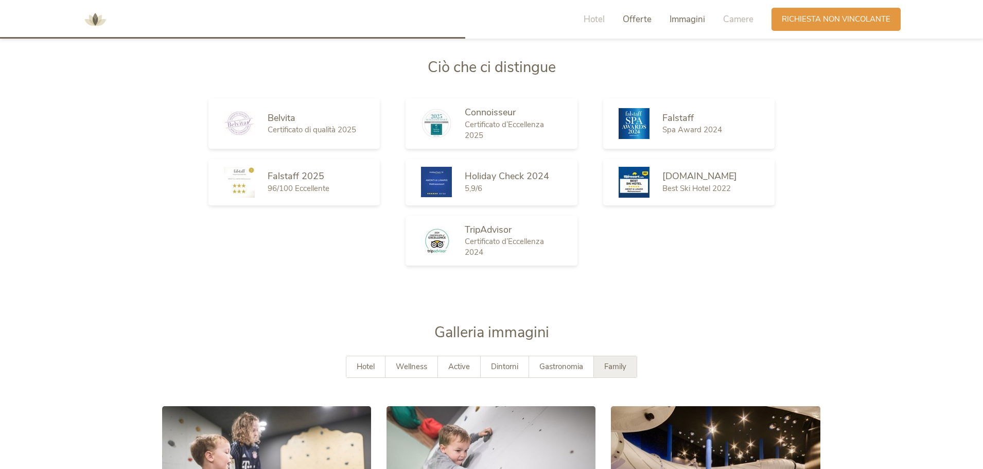
click at [689, 24] on span "Immagini" at bounding box center [686, 19] width 35 height 12
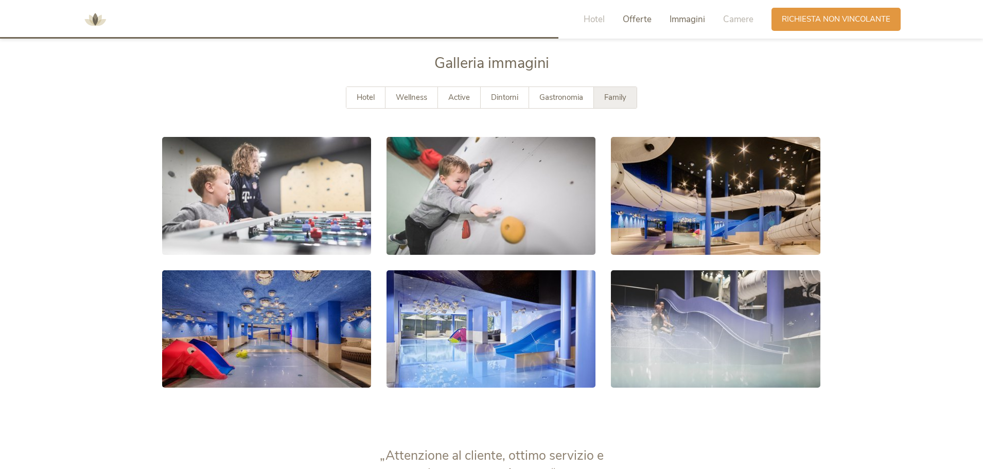
scroll to position [1608, 0]
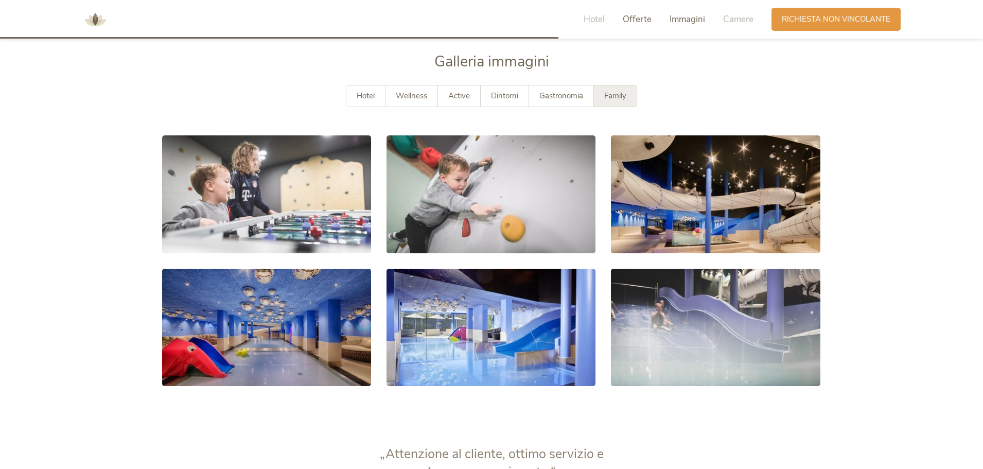
click at [687, 19] on span "Immagini" at bounding box center [686, 19] width 35 height 12
click at [737, 17] on span "Camere" at bounding box center [738, 19] width 30 height 12
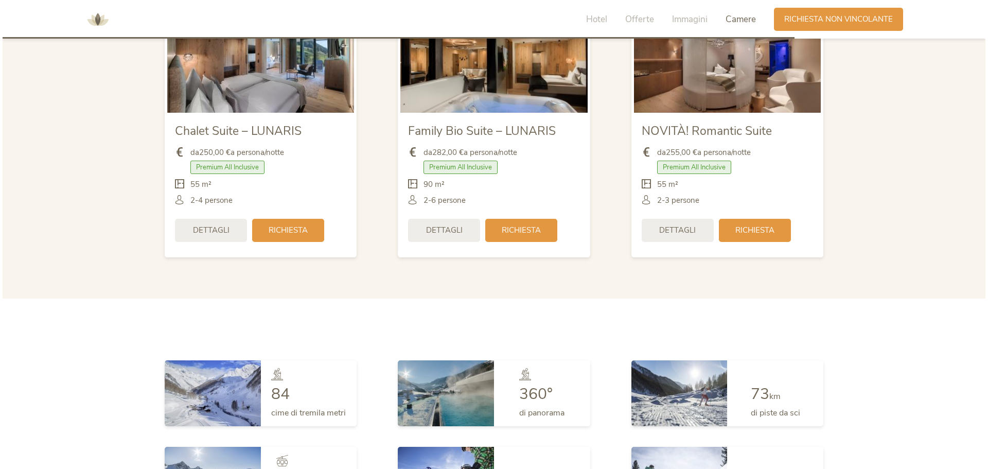
scroll to position [2275, 0]
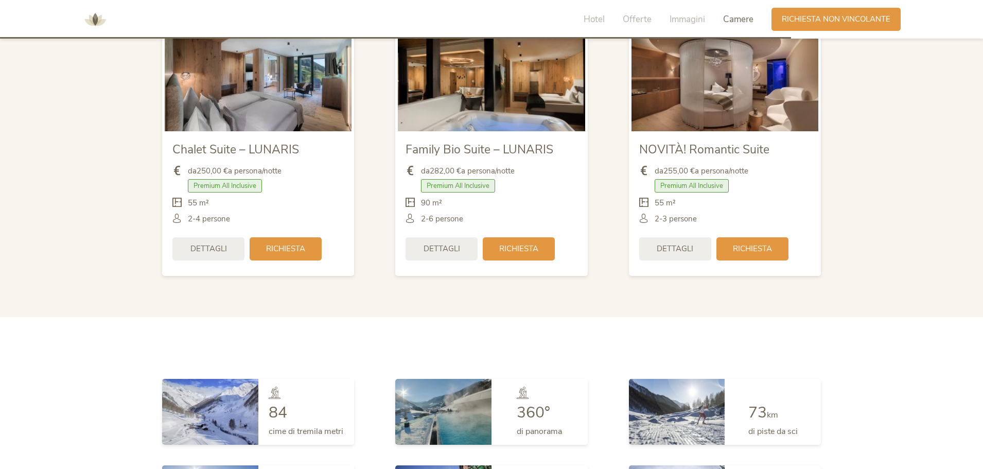
drag, startPoint x: 947, startPoint y: 179, endPoint x: 443, endPoint y: 213, distance: 504.3
click at [443, 213] on section "Camere Camere Chalet Suite – LUNARIS da 250,00 € a persona/notte Premium All In…" at bounding box center [491, 133] width 983 height 368
click at [106, 211] on section "Camere Camere Chalet Suite – LUNARIS da 250,00 € a persona/notte Premium All In…" at bounding box center [491, 133] width 983 height 368
click at [540, 142] on span "Family Bio Suite – LUNARIS" at bounding box center [479, 149] width 148 height 16
click at [298, 252] on span "Richiesta" at bounding box center [285, 247] width 39 height 11
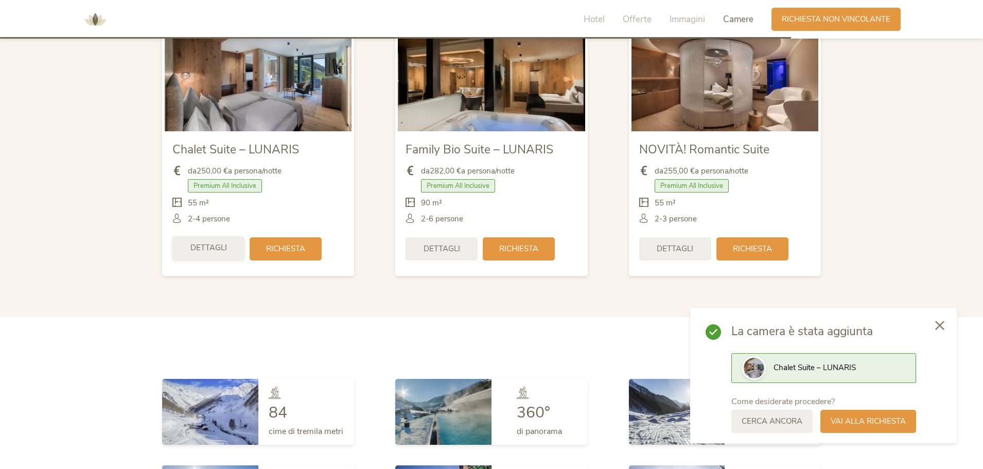
click at [194, 248] on span "Dettagli" at bounding box center [208, 247] width 37 height 11
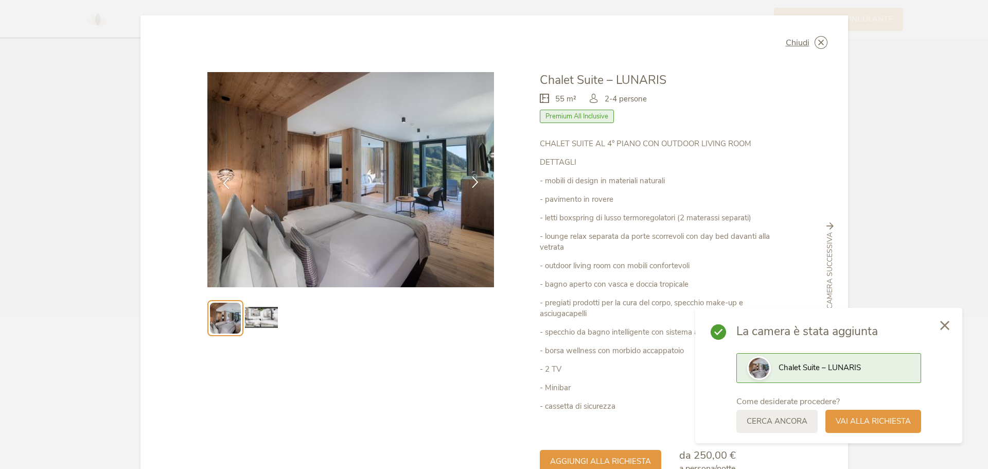
click at [475, 180] on icon at bounding box center [475, 182] width 12 height 12
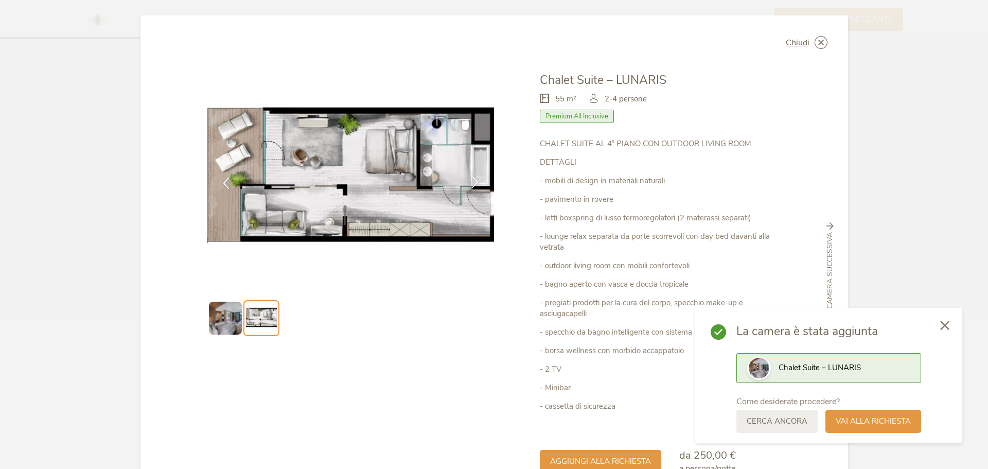
click at [475, 180] on icon at bounding box center [475, 182] width 12 height 12
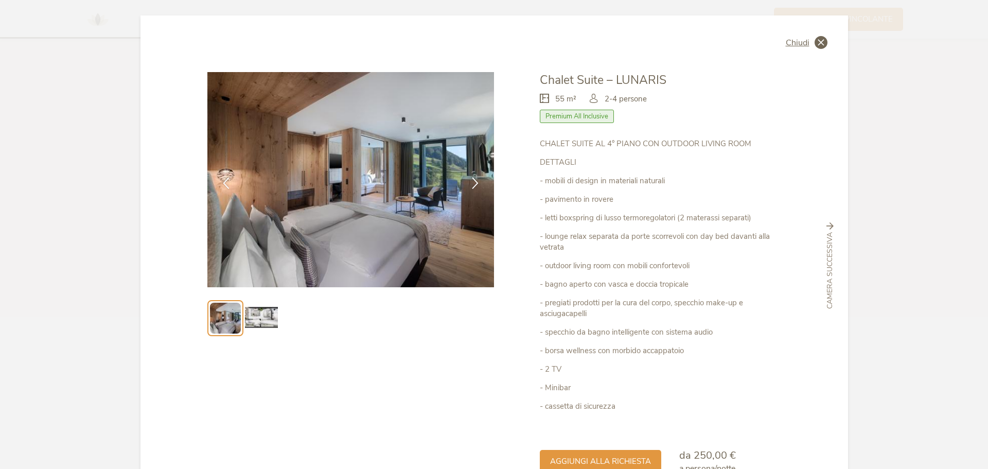
click at [815, 40] on icon at bounding box center [820, 42] width 13 height 13
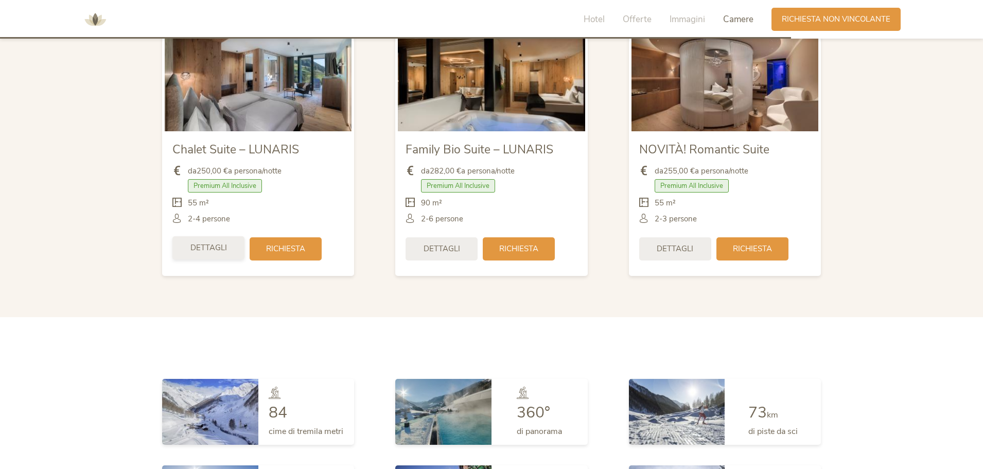
click at [219, 249] on span "Dettagli" at bounding box center [208, 247] width 37 height 11
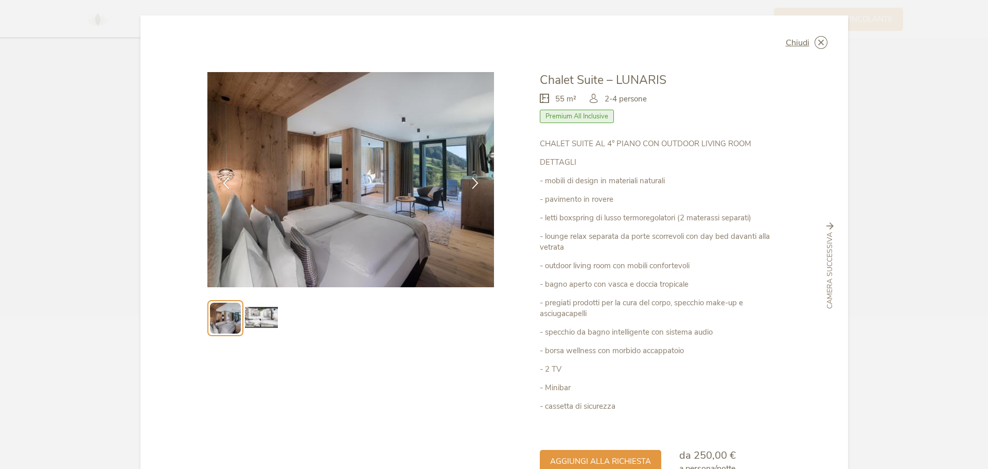
scroll to position [62, 0]
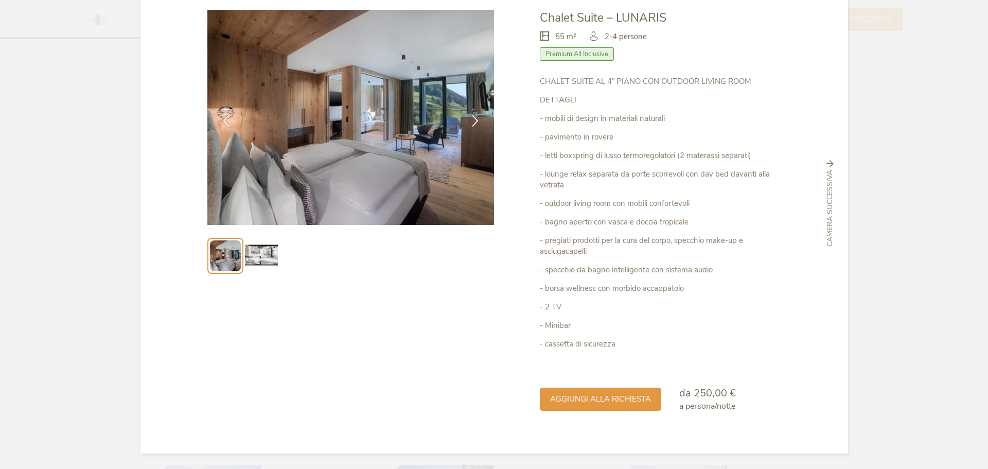
click at [256, 255] on img at bounding box center [261, 255] width 33 height 33
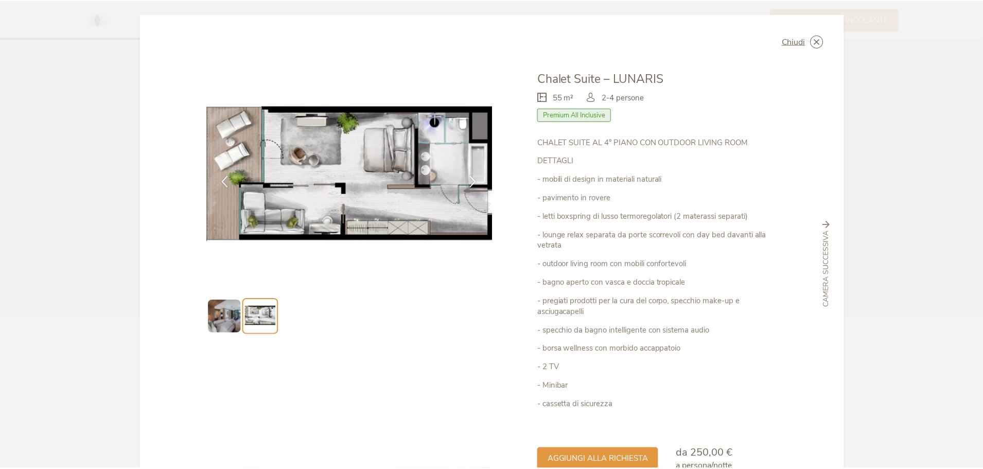
scroll to position [0, 0]
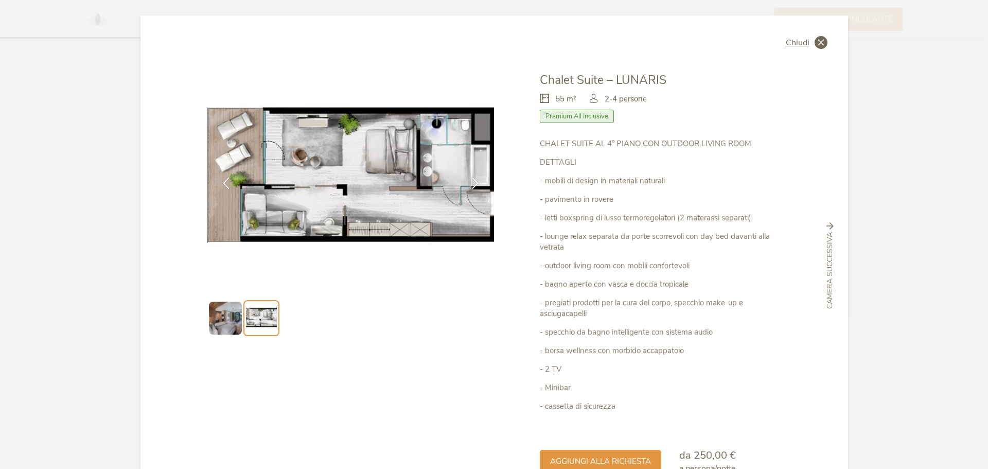
click at [818, 43] on icon at bounding box center [820, 42] width 13 height 13
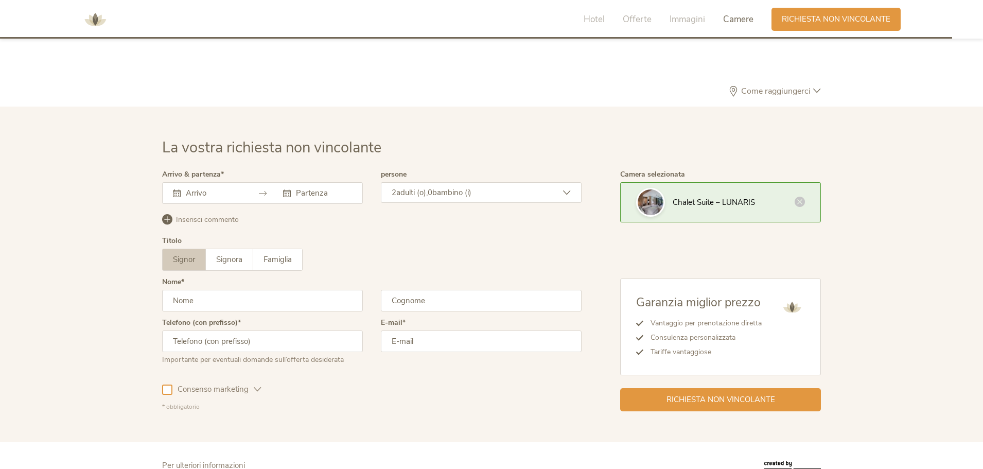
scroll to position [2827, 0]
